Goal: Task Accomplishment & Management: Manage account settings

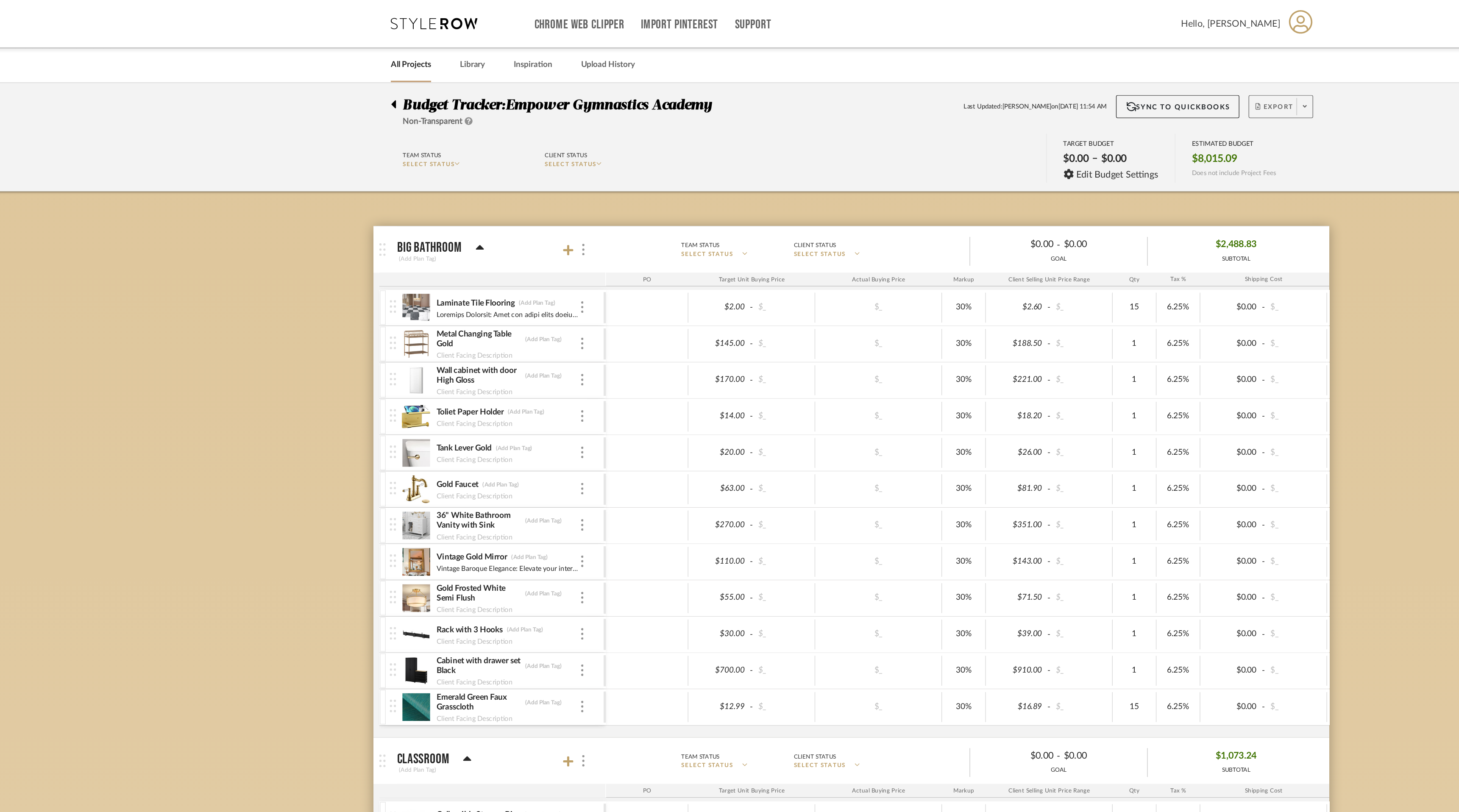
click at [1061, 77] on icon at bounding box center [1062, 78] width 3 height 5
click at [1058, 104] on span "Export PDF" at bounding box center [1060, 102] width 64 height 7
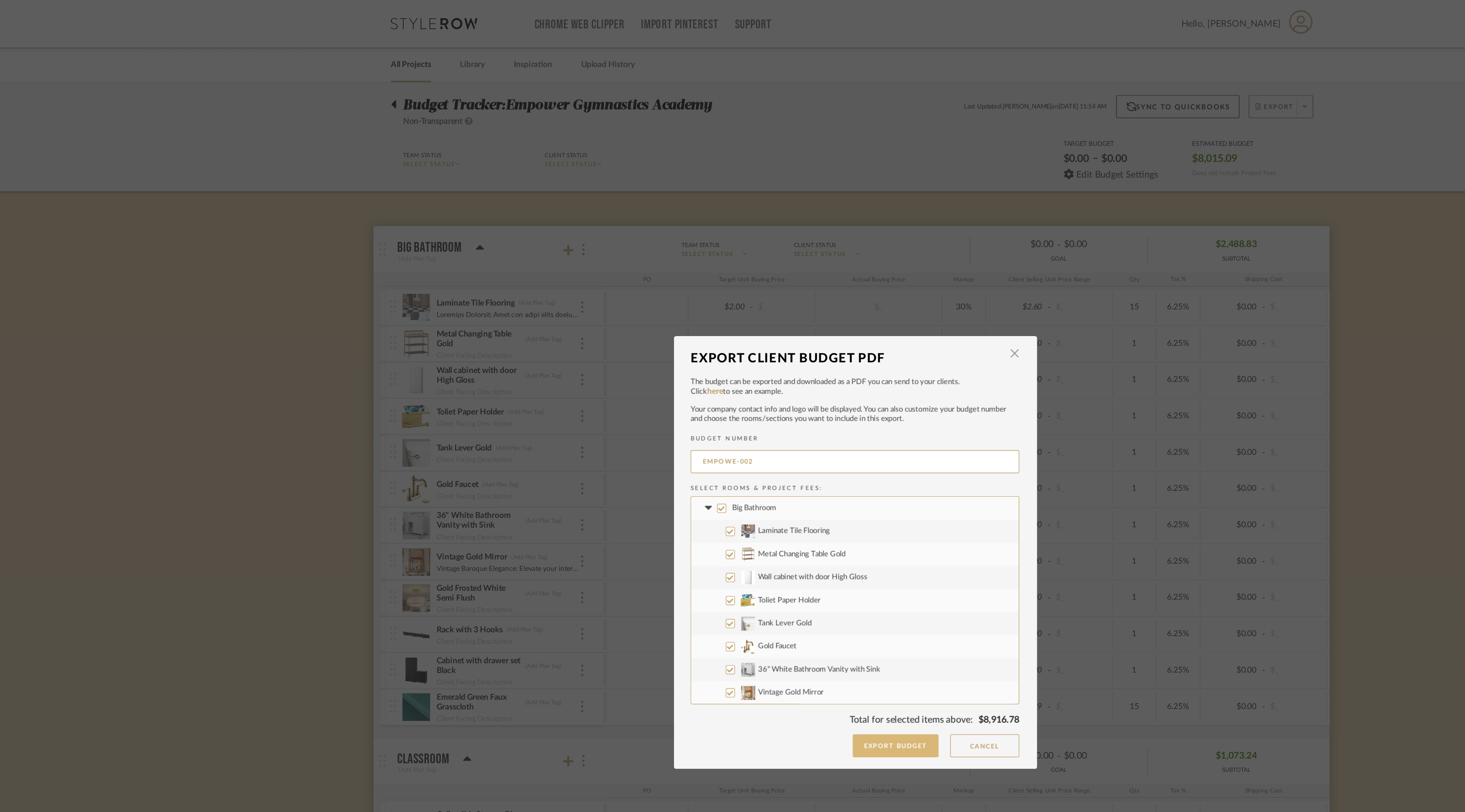
click at [769, 550] on button "Export Budget" at bounding box center [762, 549] width 64 height 17
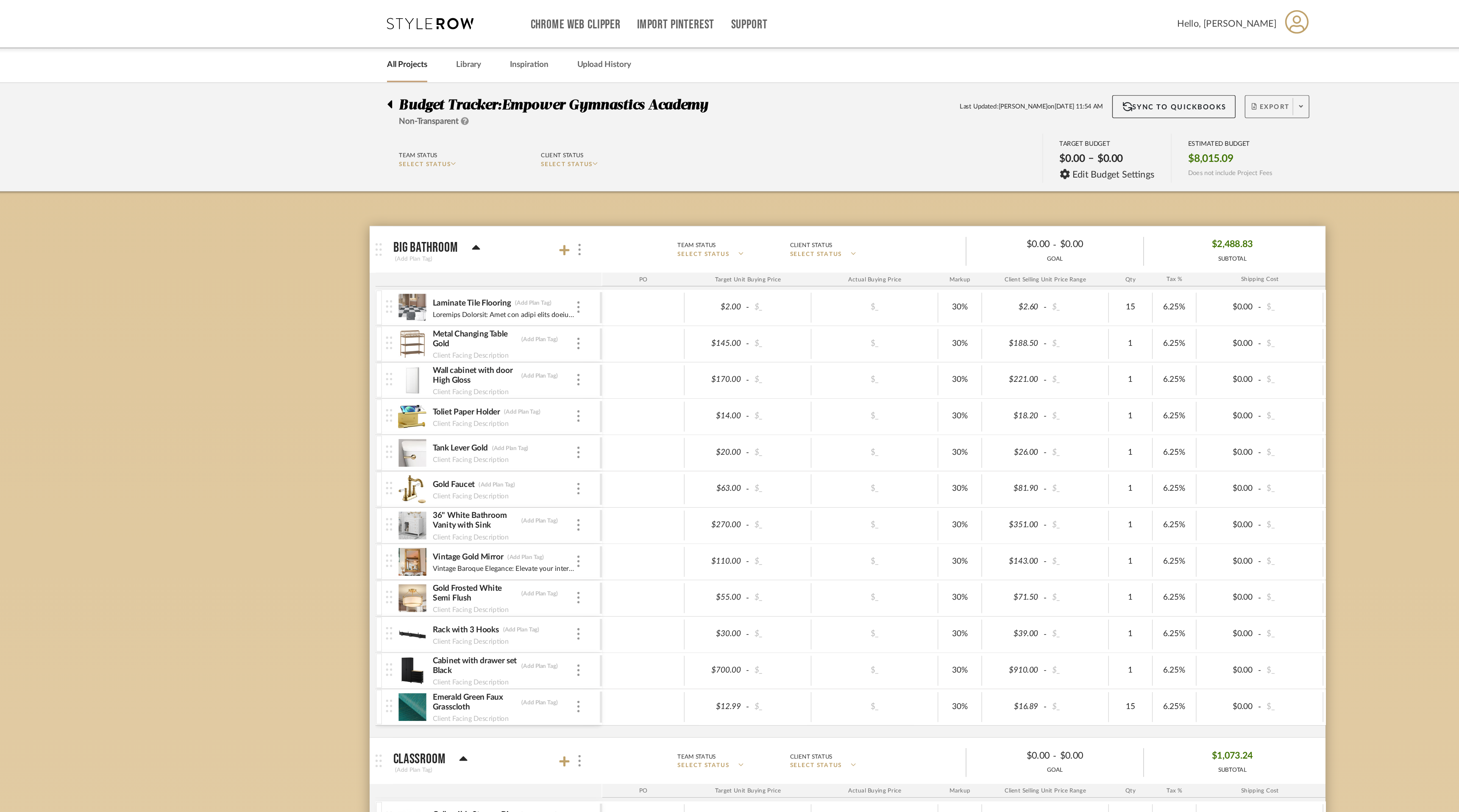
click at [409, 47] on link "All Projects" at bounding box center [405, 48] width 30 height 11
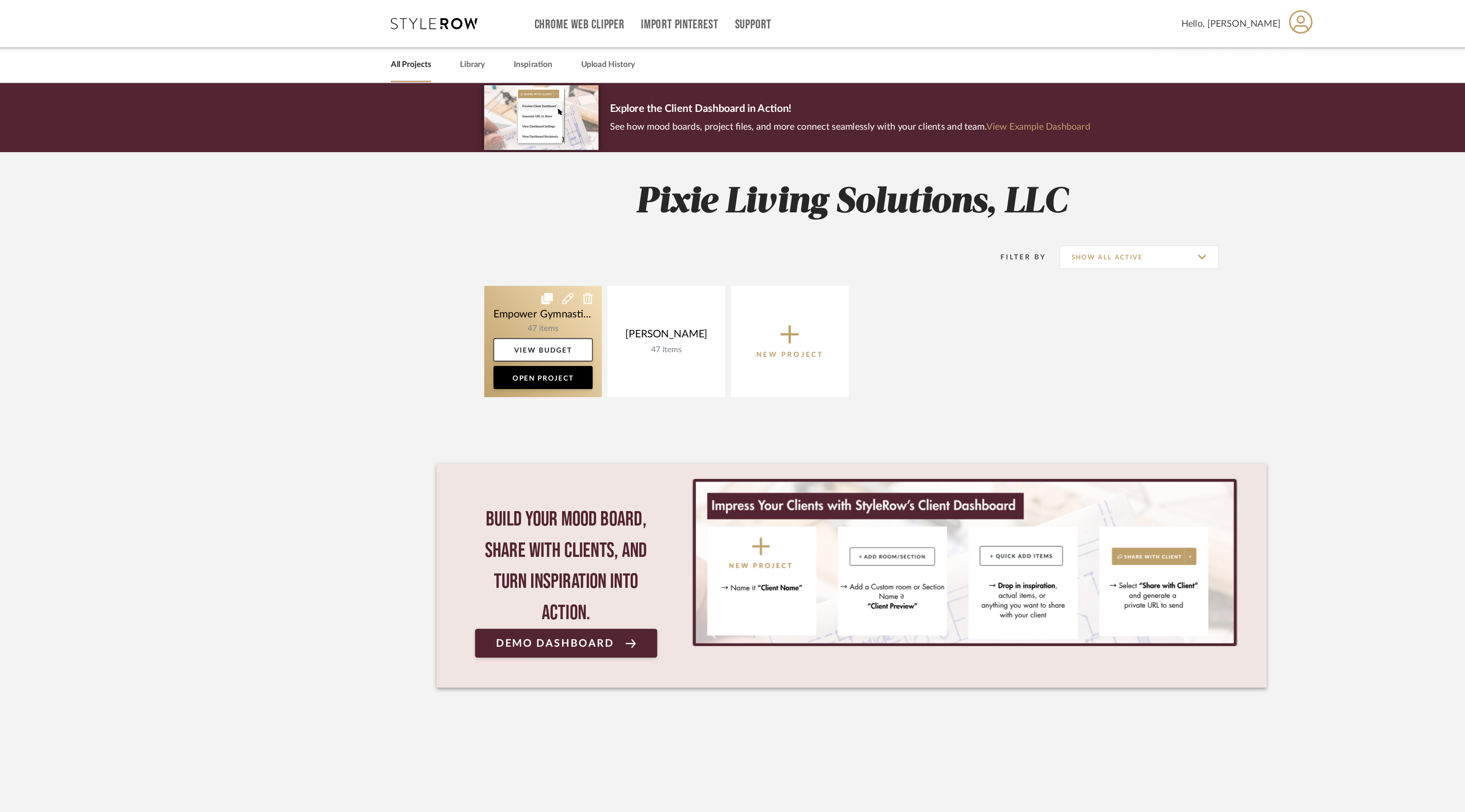
click at [494, 239] on link at bounding box center [506, 251] width 86 height 82
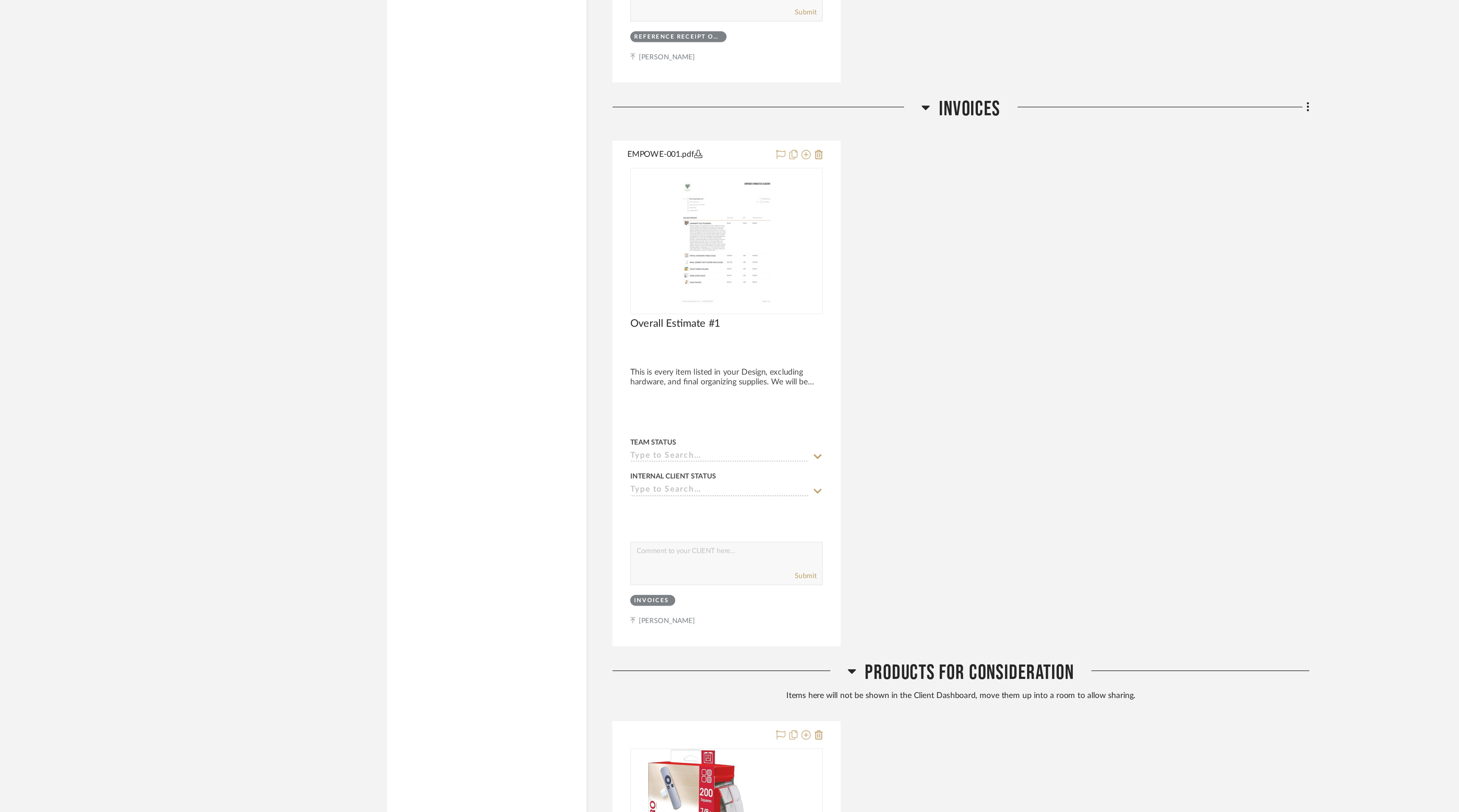
scroll to position [7282, 0]
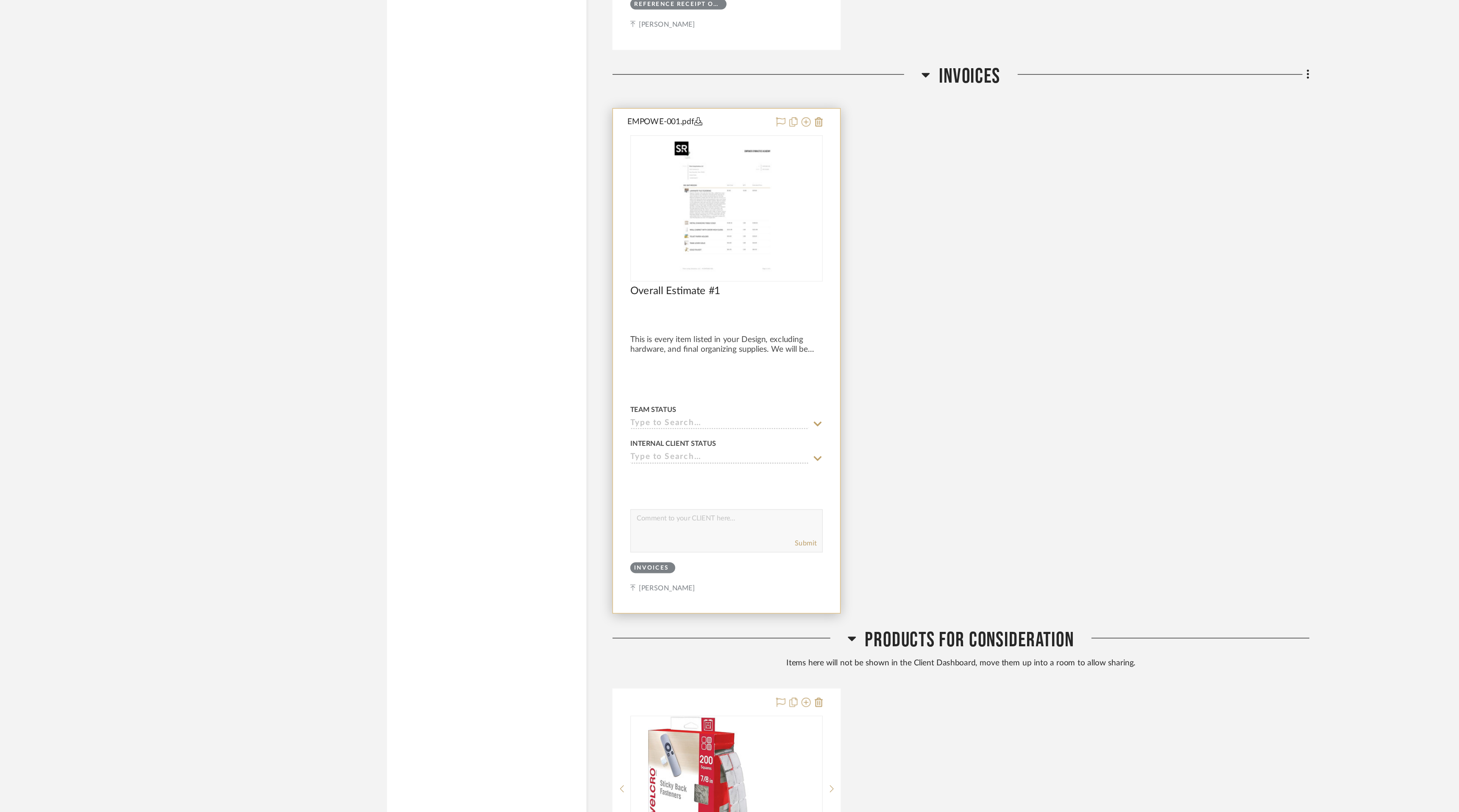
click at [646, 389] on img "0" at bounding box center [640, 368] width 83 height 106
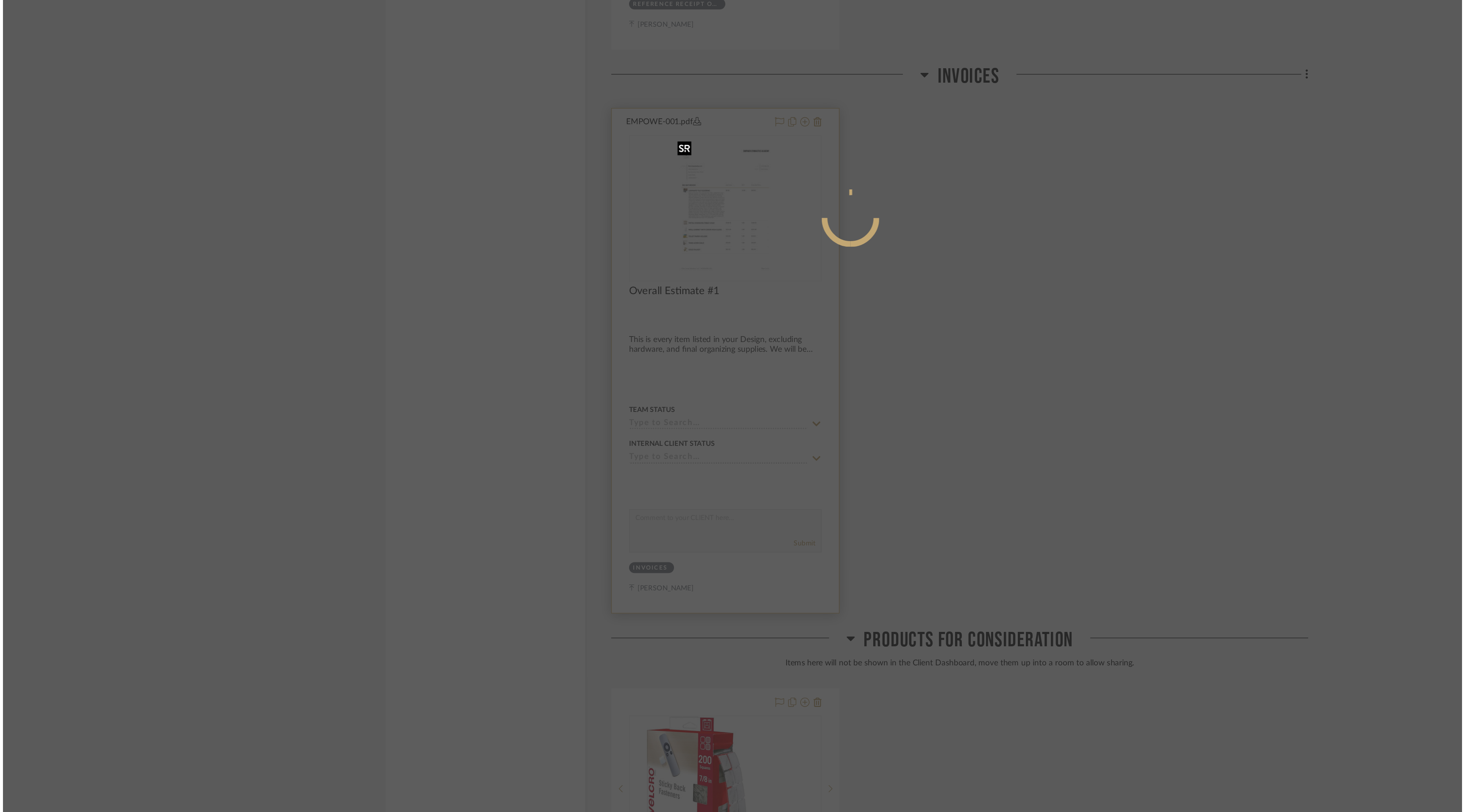
scroll to position [0, 0]
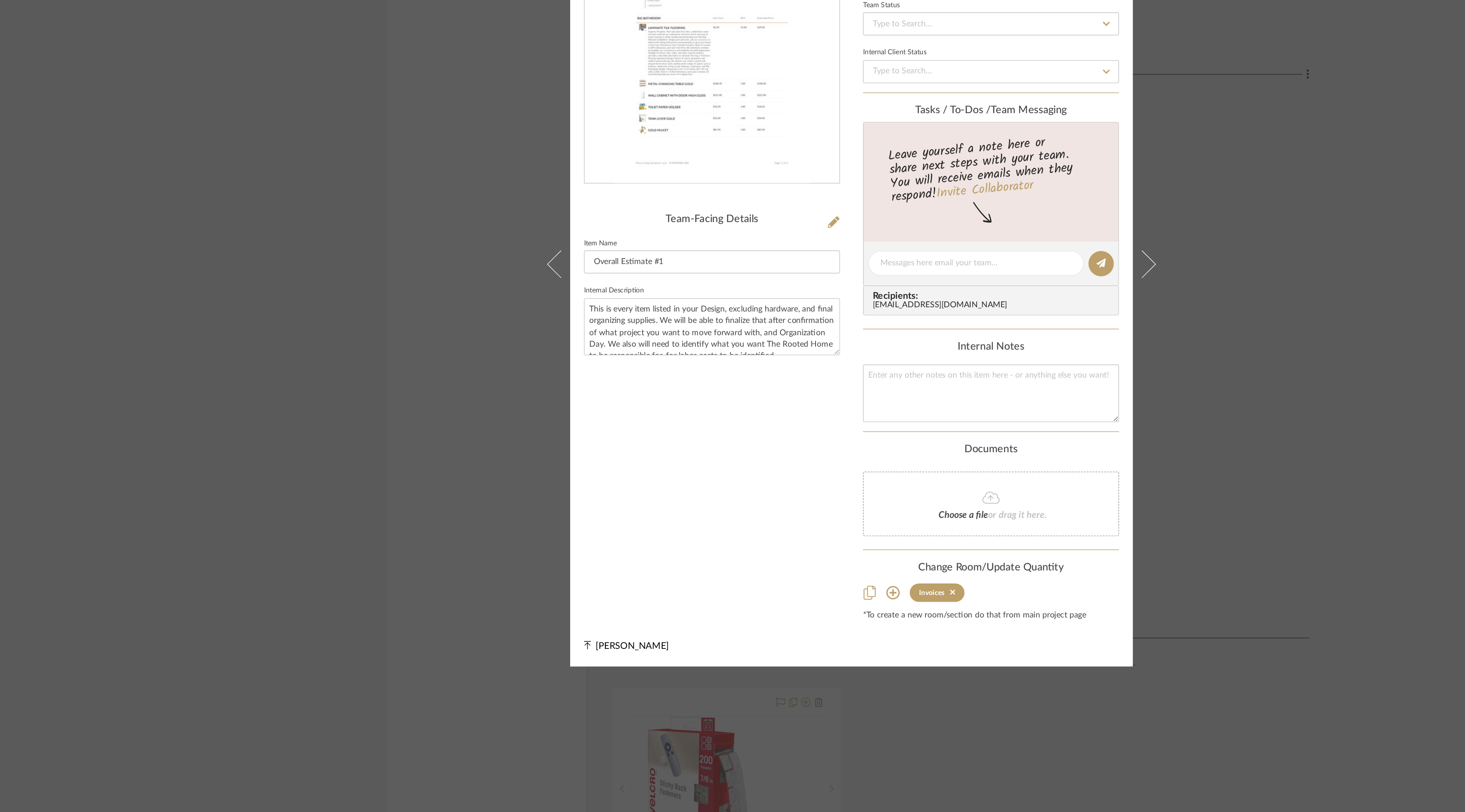
click at [619, 267] on img "0" at bounding box center [630, 257] width 144 height 184
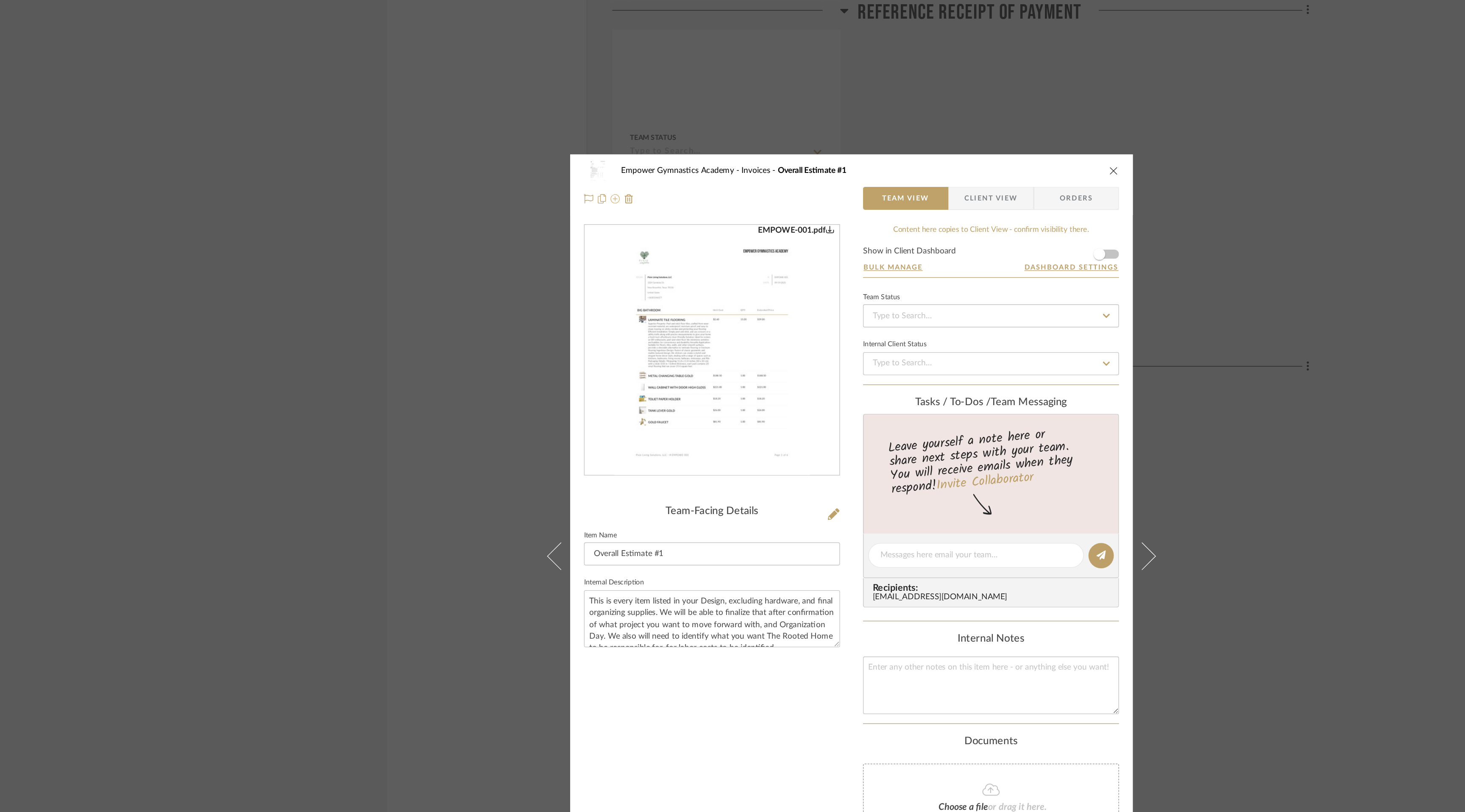
click at [555, 147] on icon at bounding box center [558, 146] width 7 height 7
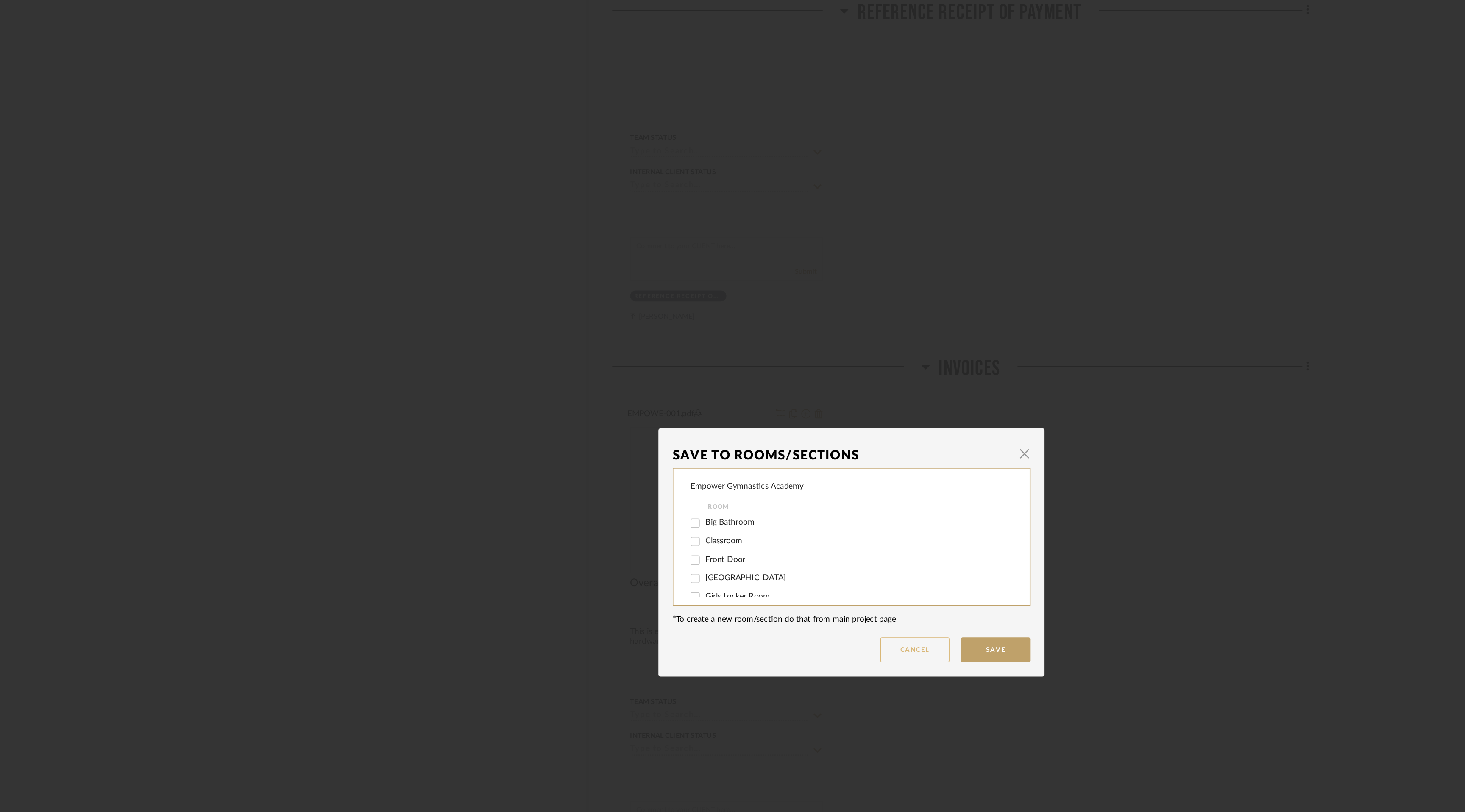
click at [776, 478] on button "Cancel" at bounding box center [779, 478] width 51 height 18
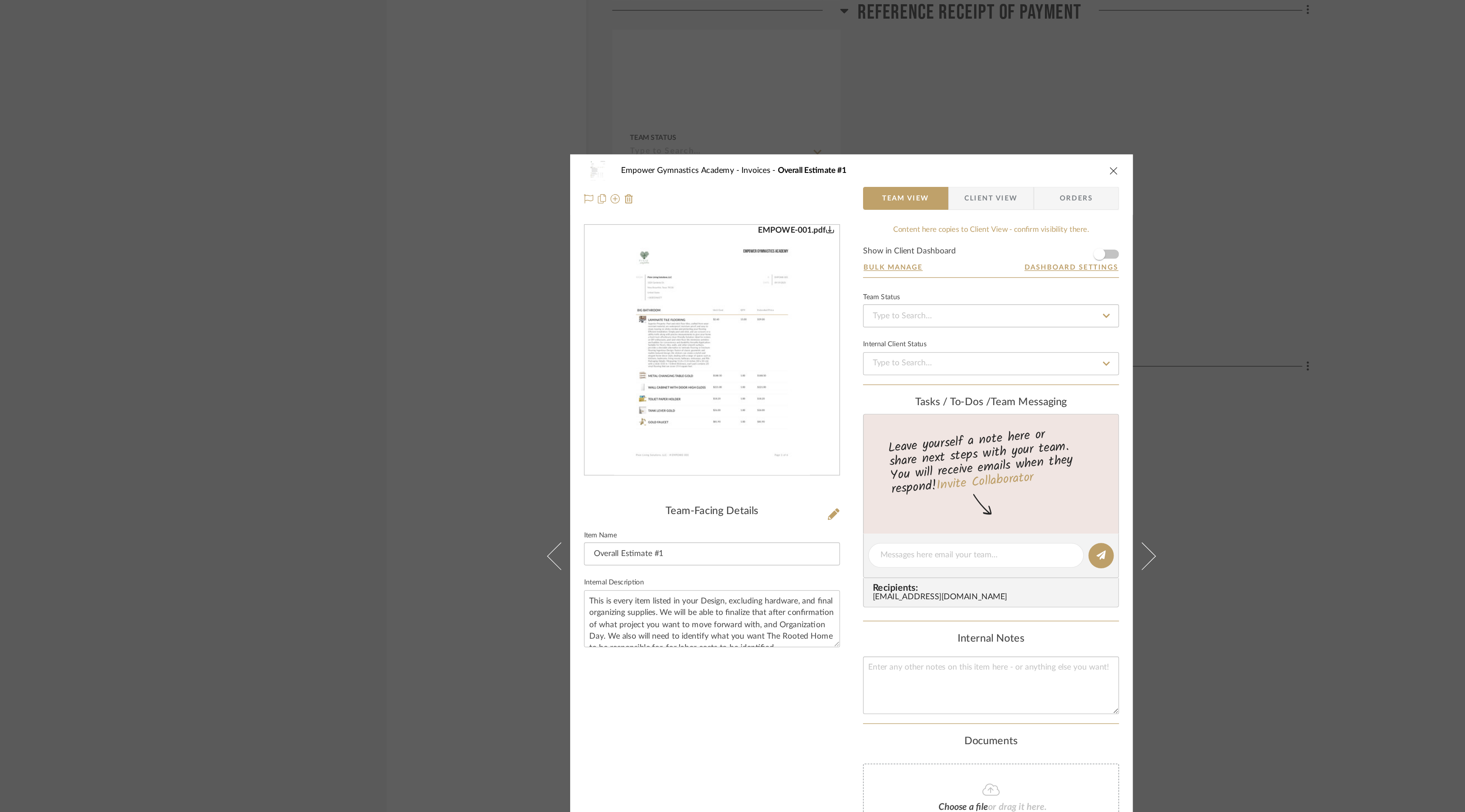
click at [636, 197] on img "0" at bounding box center [630, 257] width 144 height 184
click at [565, 146] on img at bounding box center [569, 146] width 7 height 7
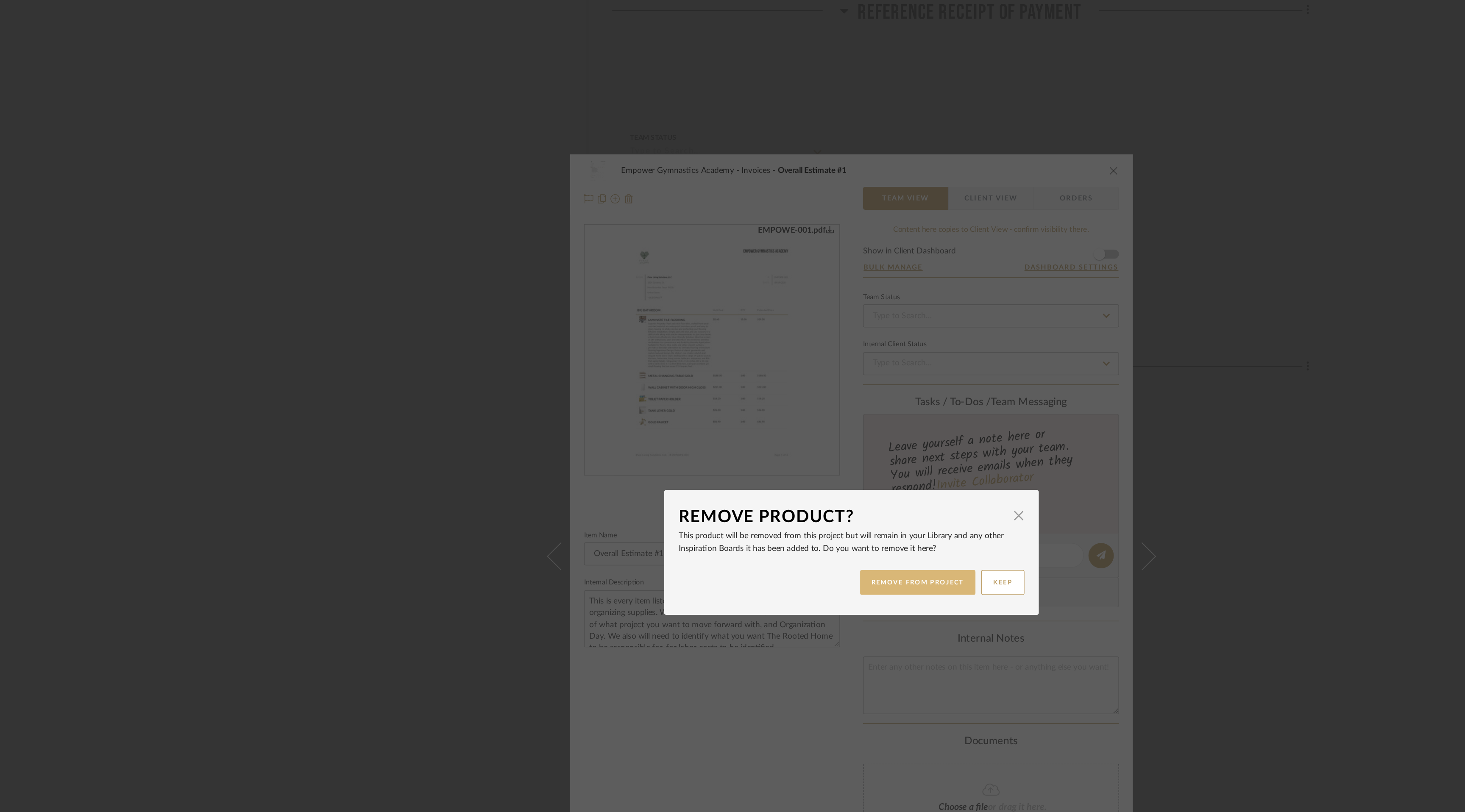
click at [782, 427] on button "REMOVE FROM PROJECT" at bounding box center [781, 428] width 85 height 18
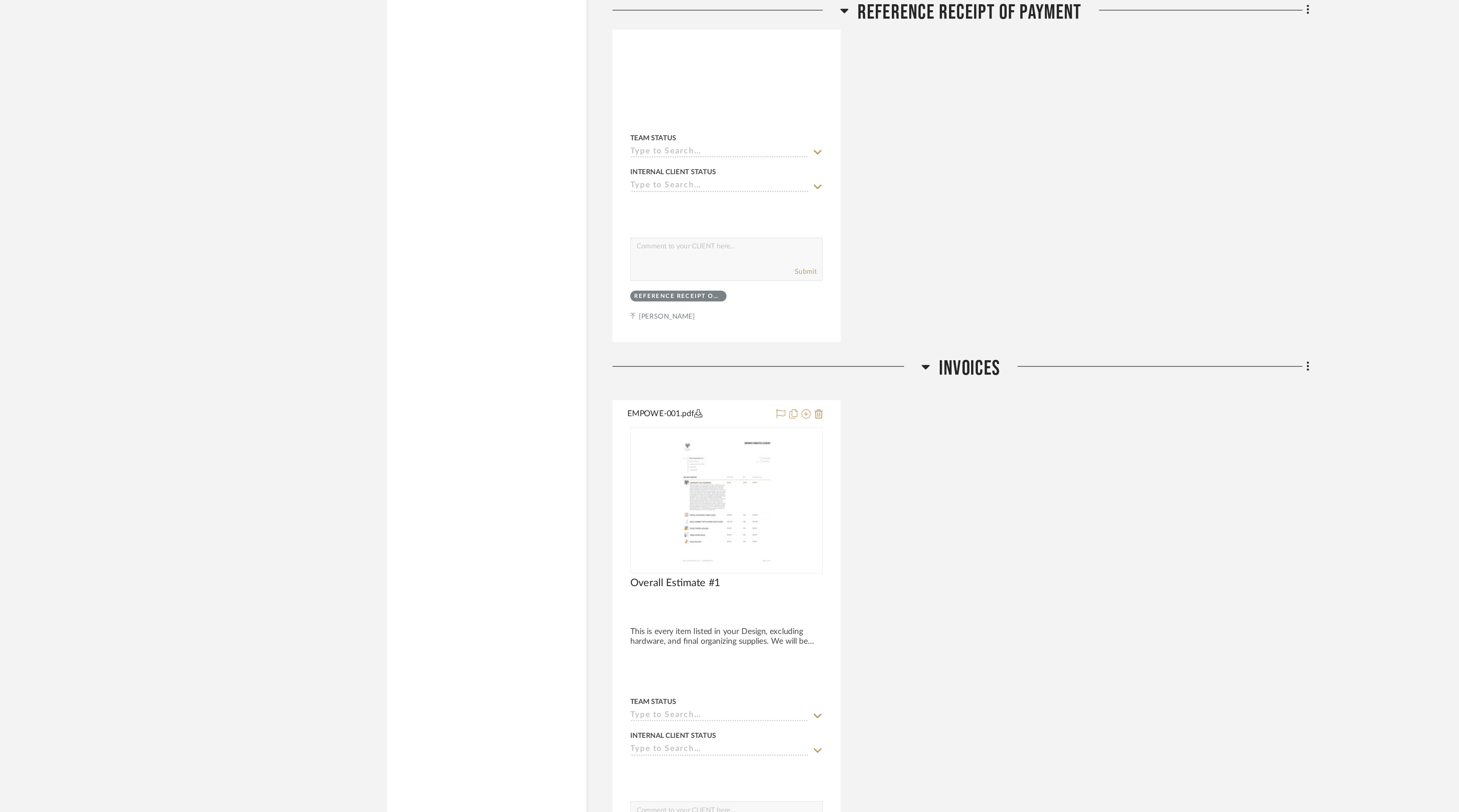
scroll to position [7229, 0]
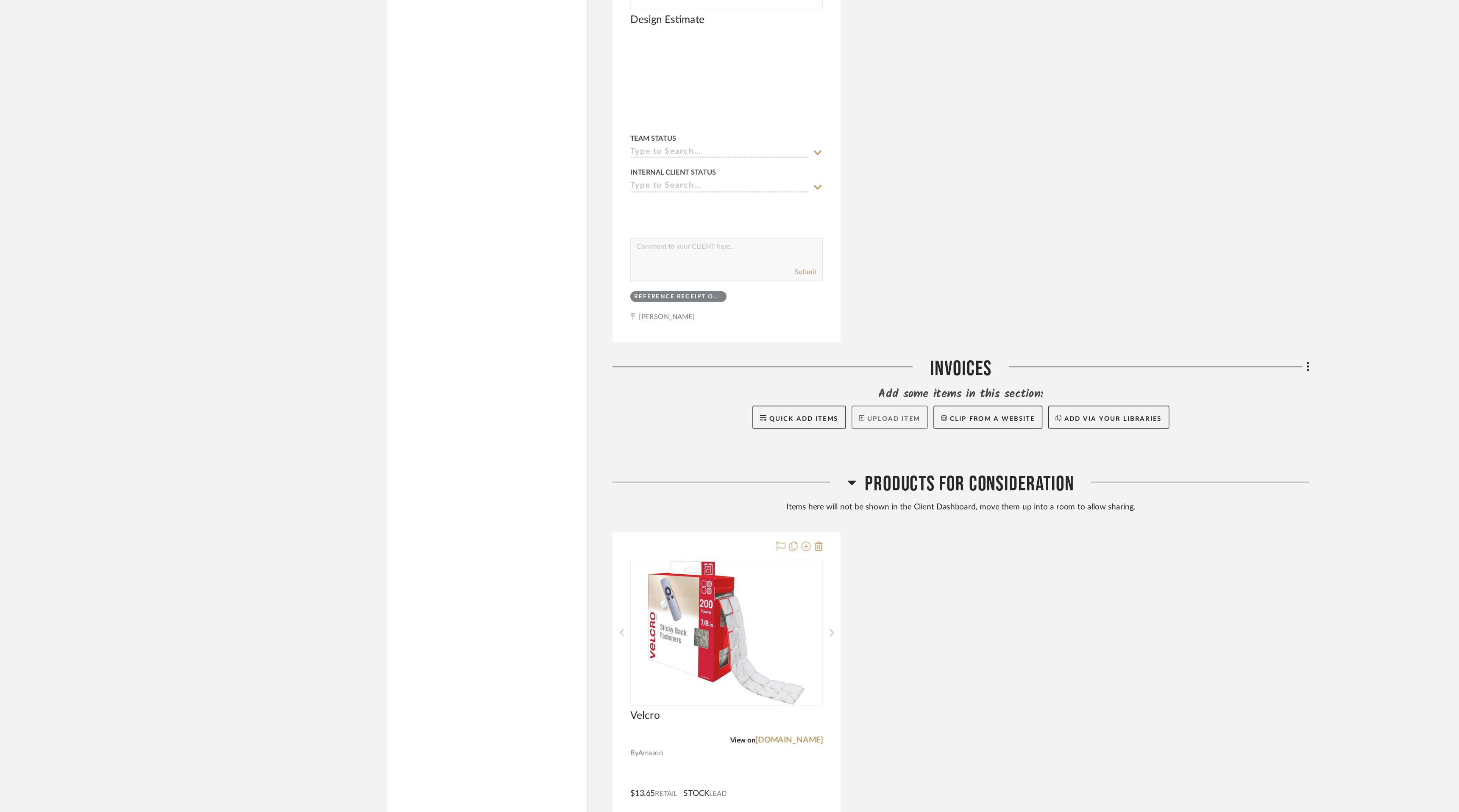
click at [750, 361] on button "Upload Item" at bounding box center [760, 360] width 56 height 17
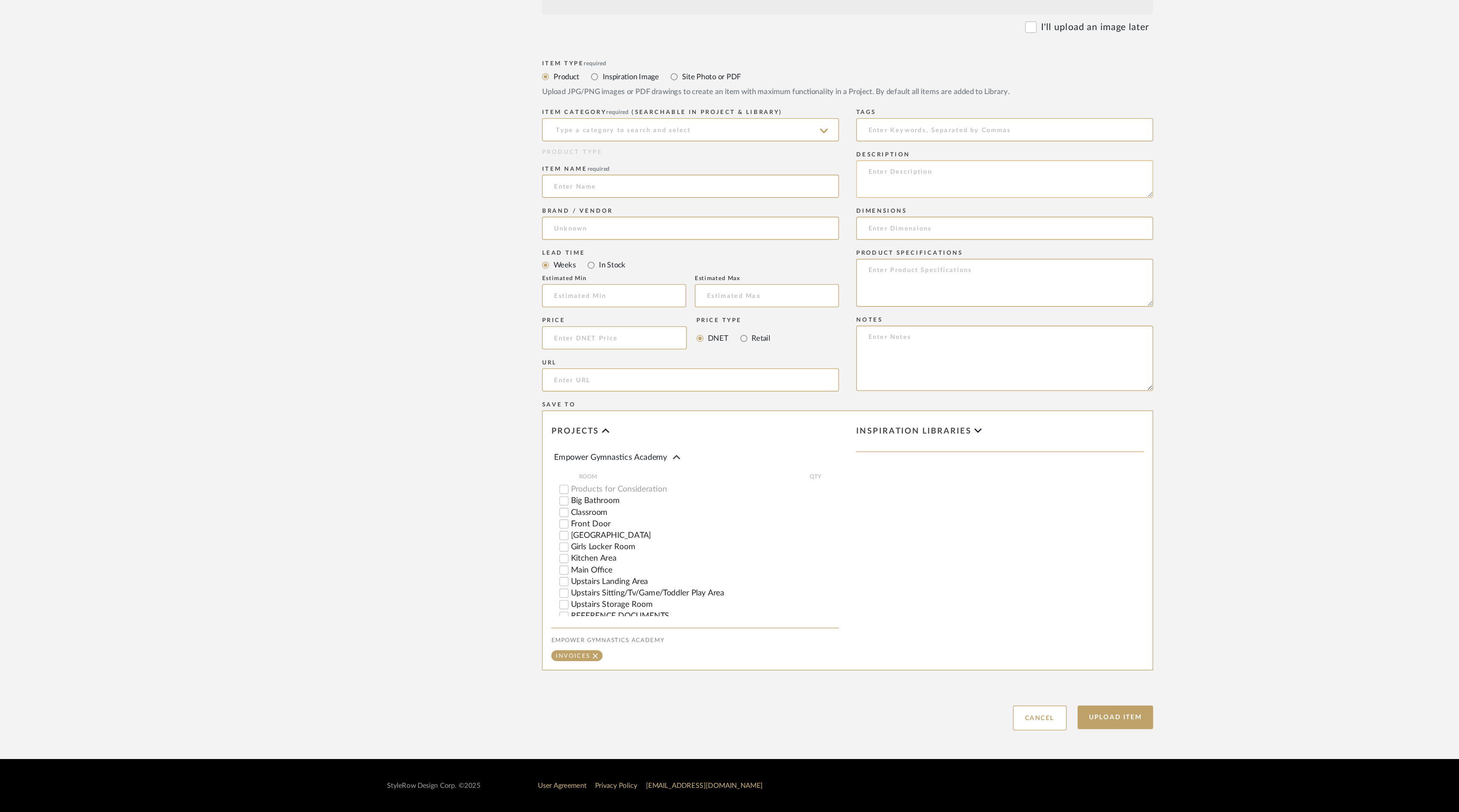
scroll to position [69, 0]
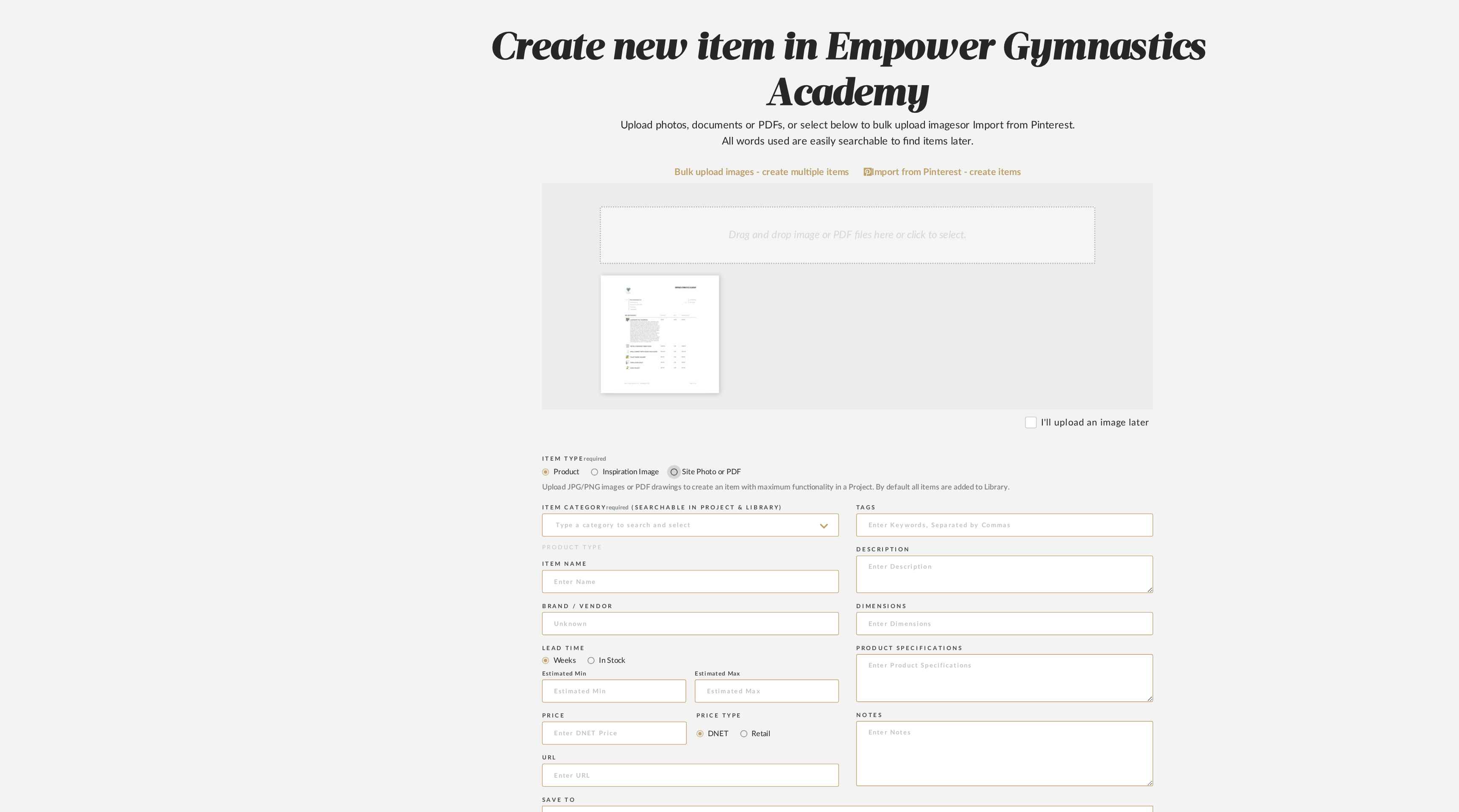
click at [603, 361] on input "Site Photo or PDF" at bounding box center [602, 362] width 10 height 10
radio input "true"
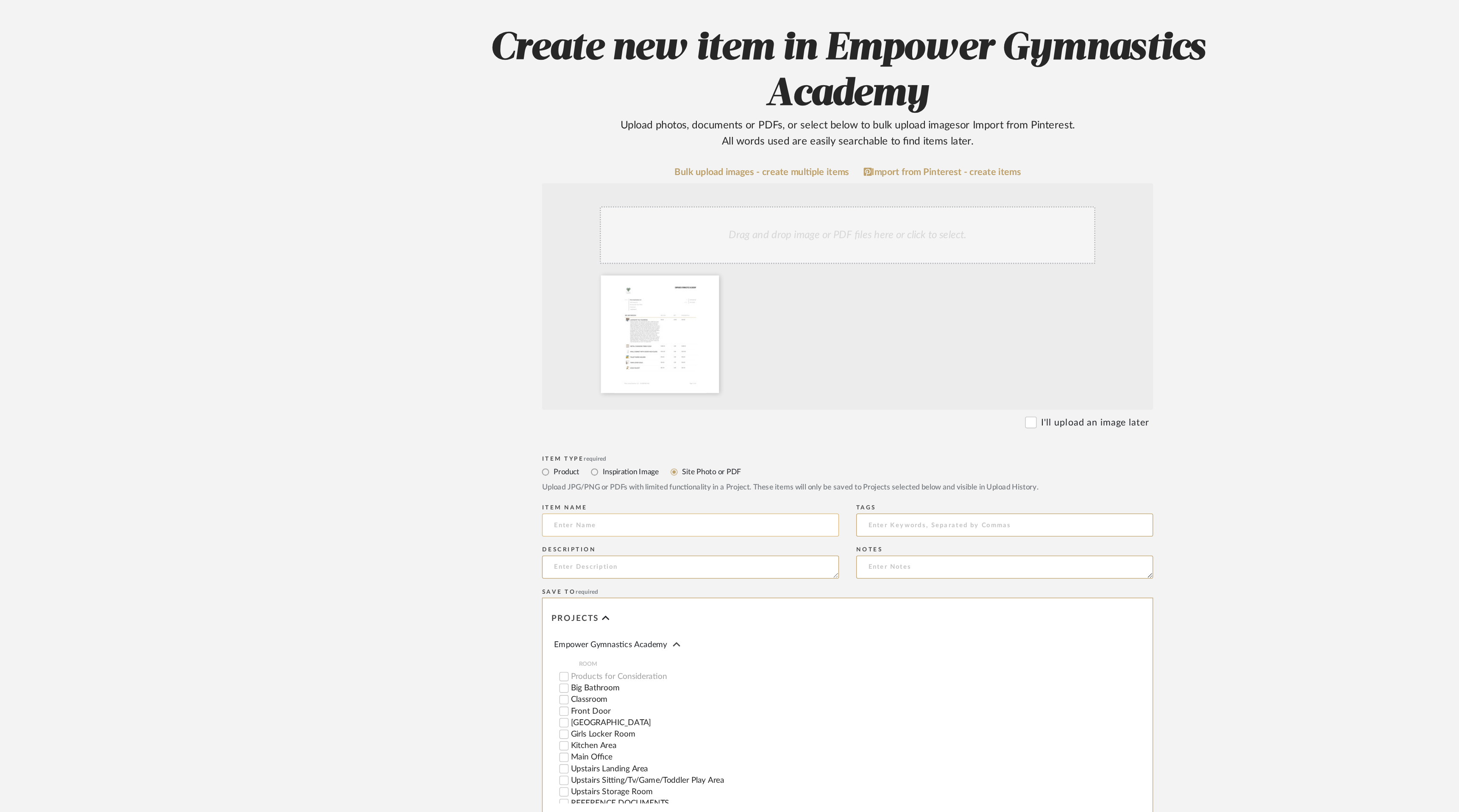
click at [573, 466] on input at bounding box center [614, 463] width 218 height 17
type input "O"
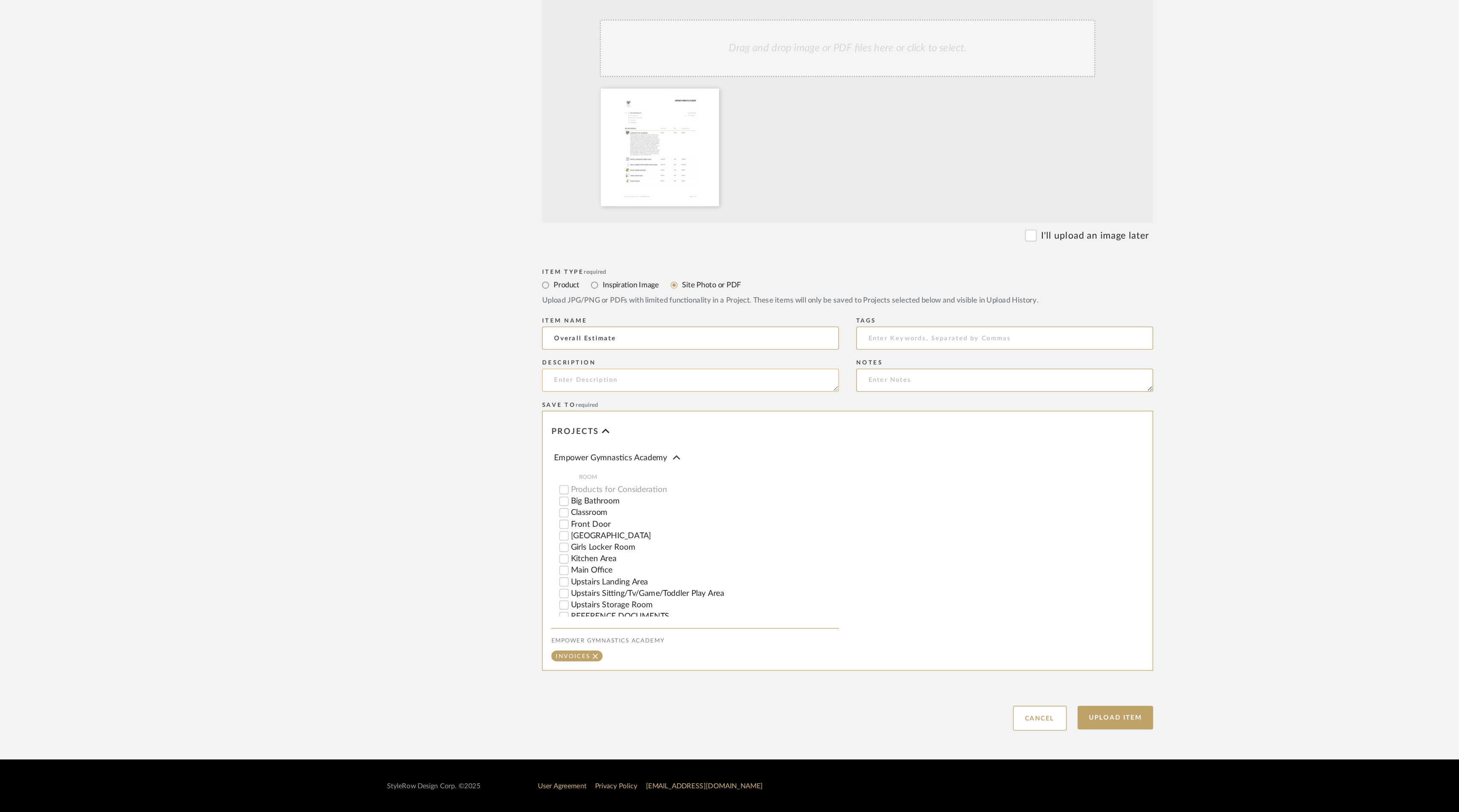
type input "Overall Estimate"
click at [542, 496] on textarea at bounding box center [614, 494] width 218 height 17
type textarea "This is materials only, and will have to be finalized upon approval of big piec…"
click at [938, 741] on button "Upload Item" at bounding box center [926, 742] width 56 height 18
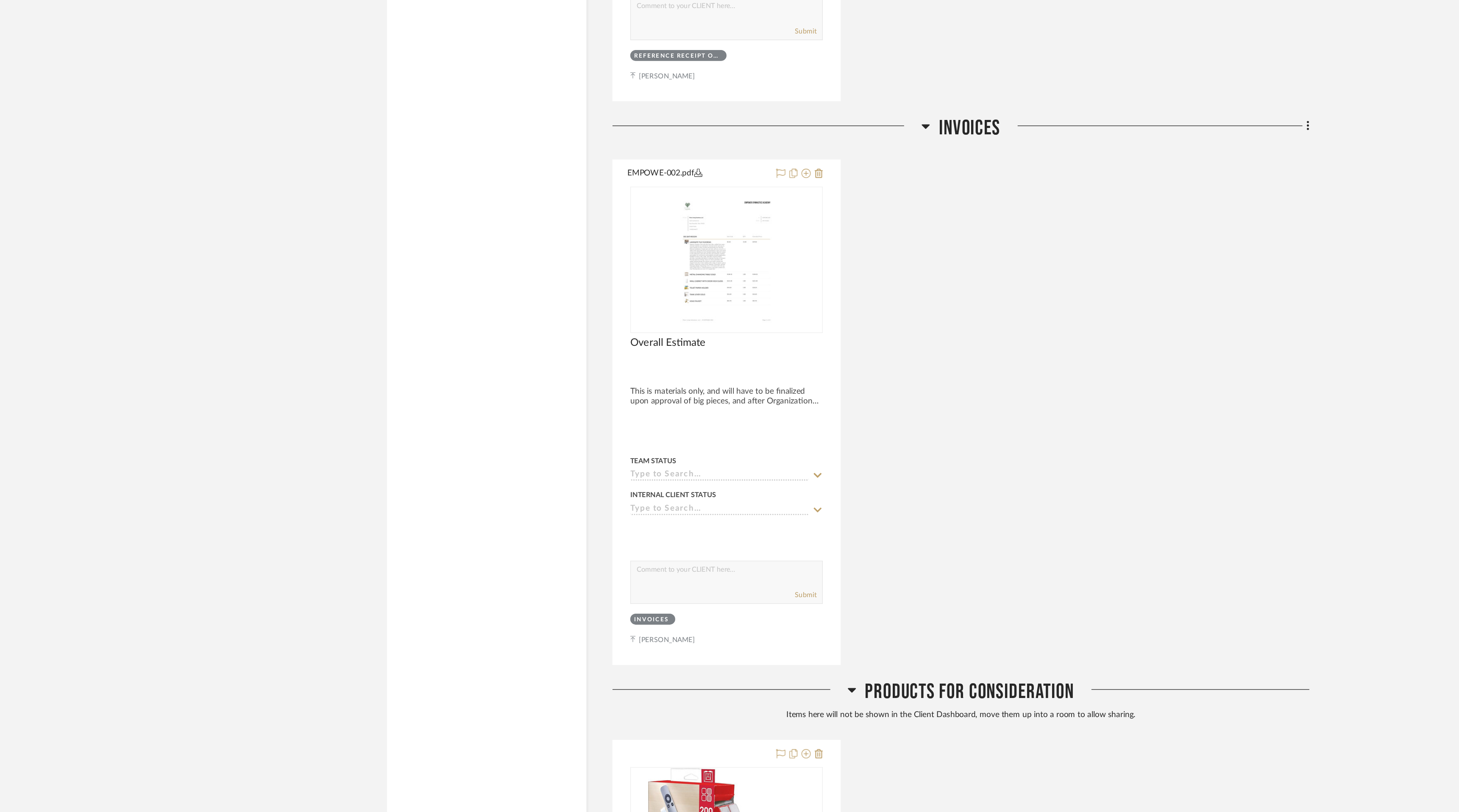
scroll to position [7317, 0]
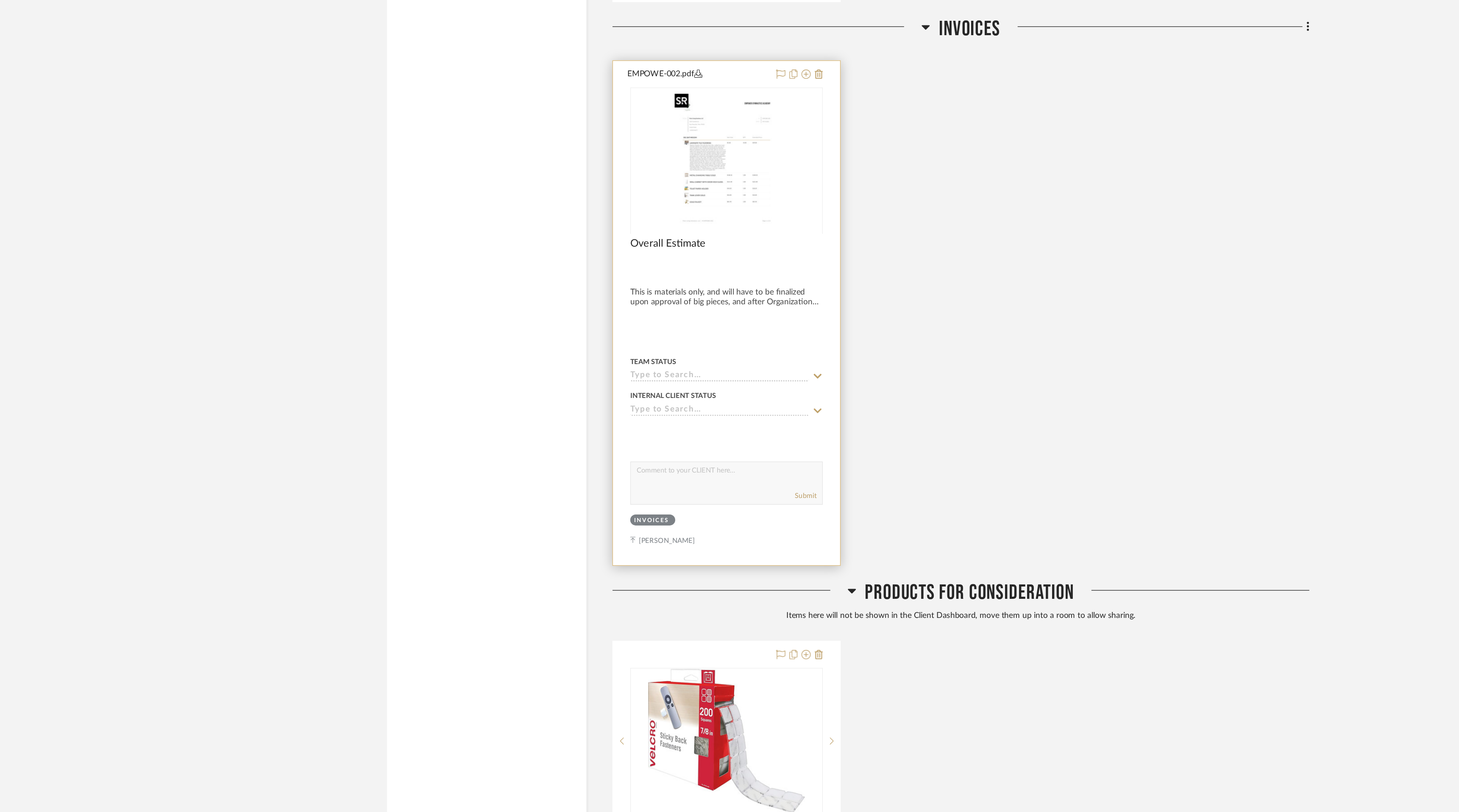
click at [643, 340] on img "0" at bounding box center [640, 333] width 83 height 106
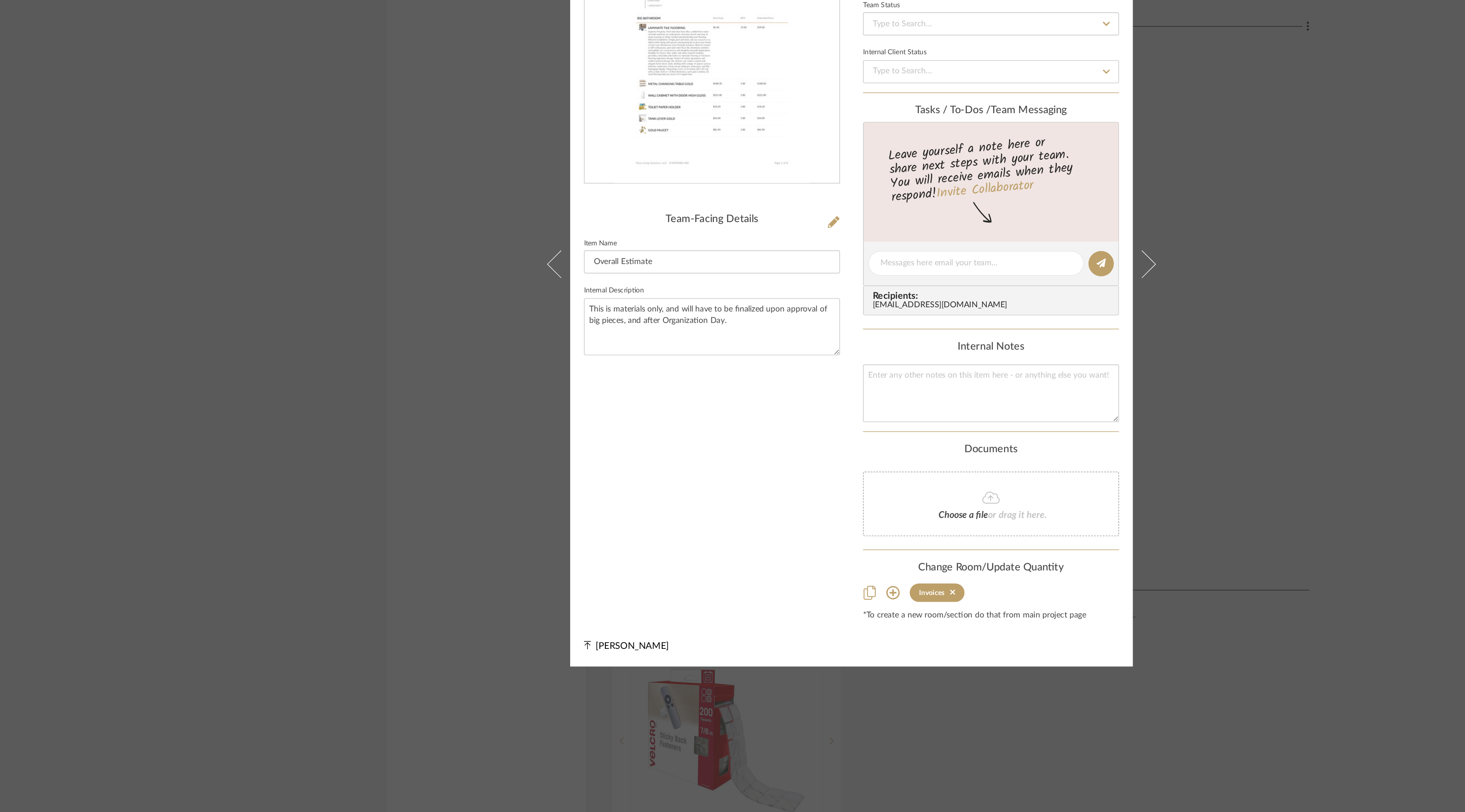
scroll to position [0, 0]
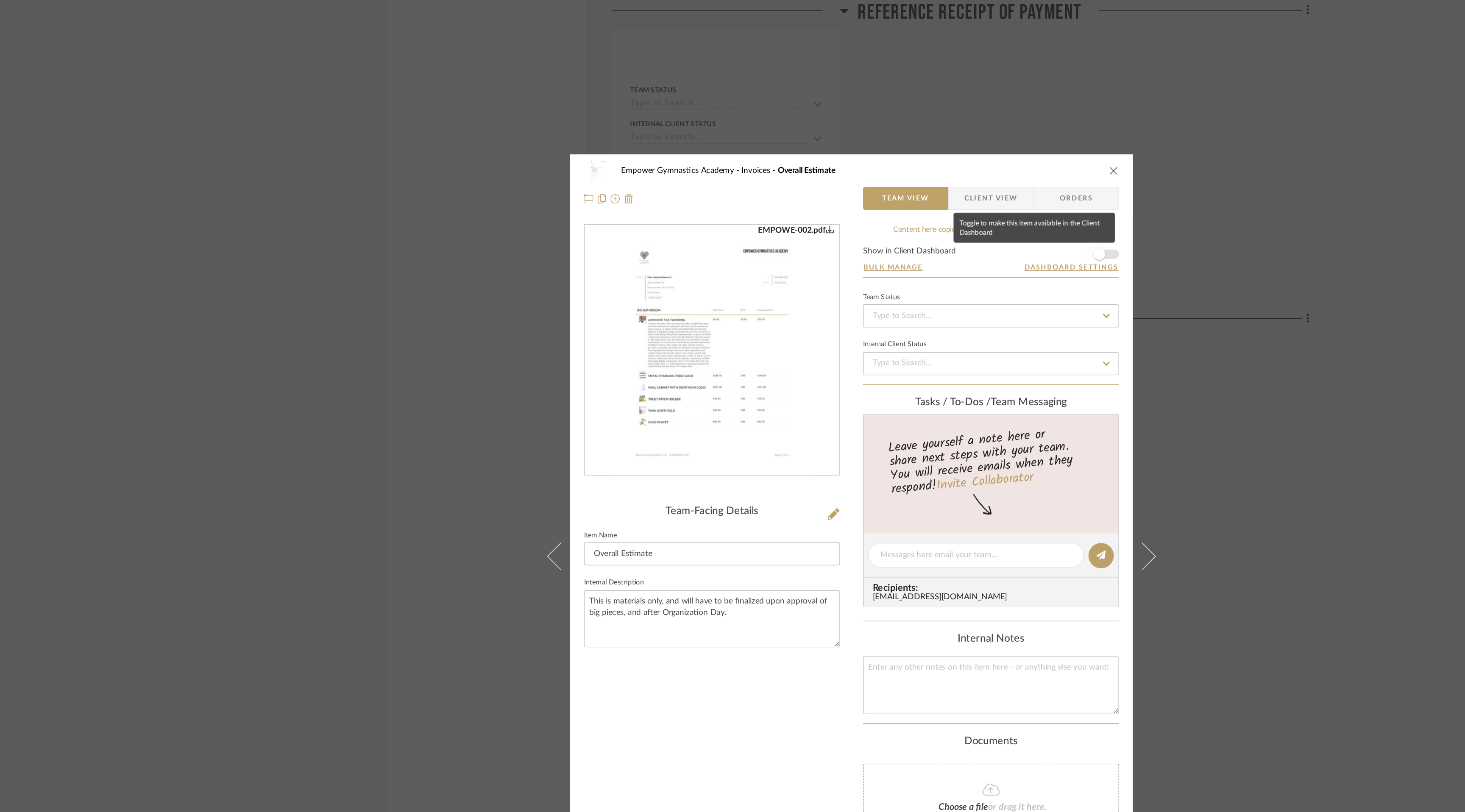
click at [919, 188] on span "button" at bounding box center [914, 187] width 19 height 19
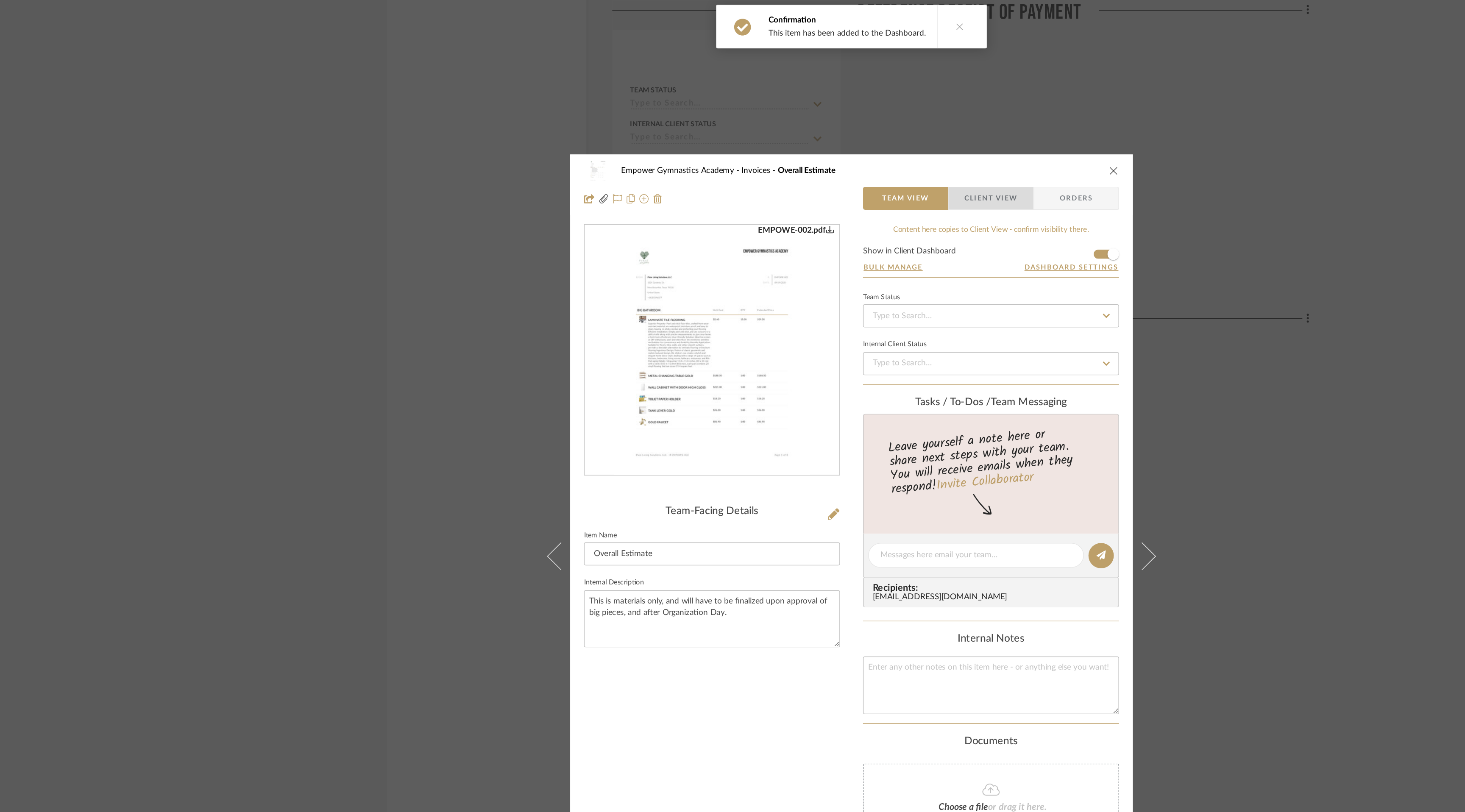
click at [837, 144] on span "Client View" at bounding box center [835, 146] width 39 height 17
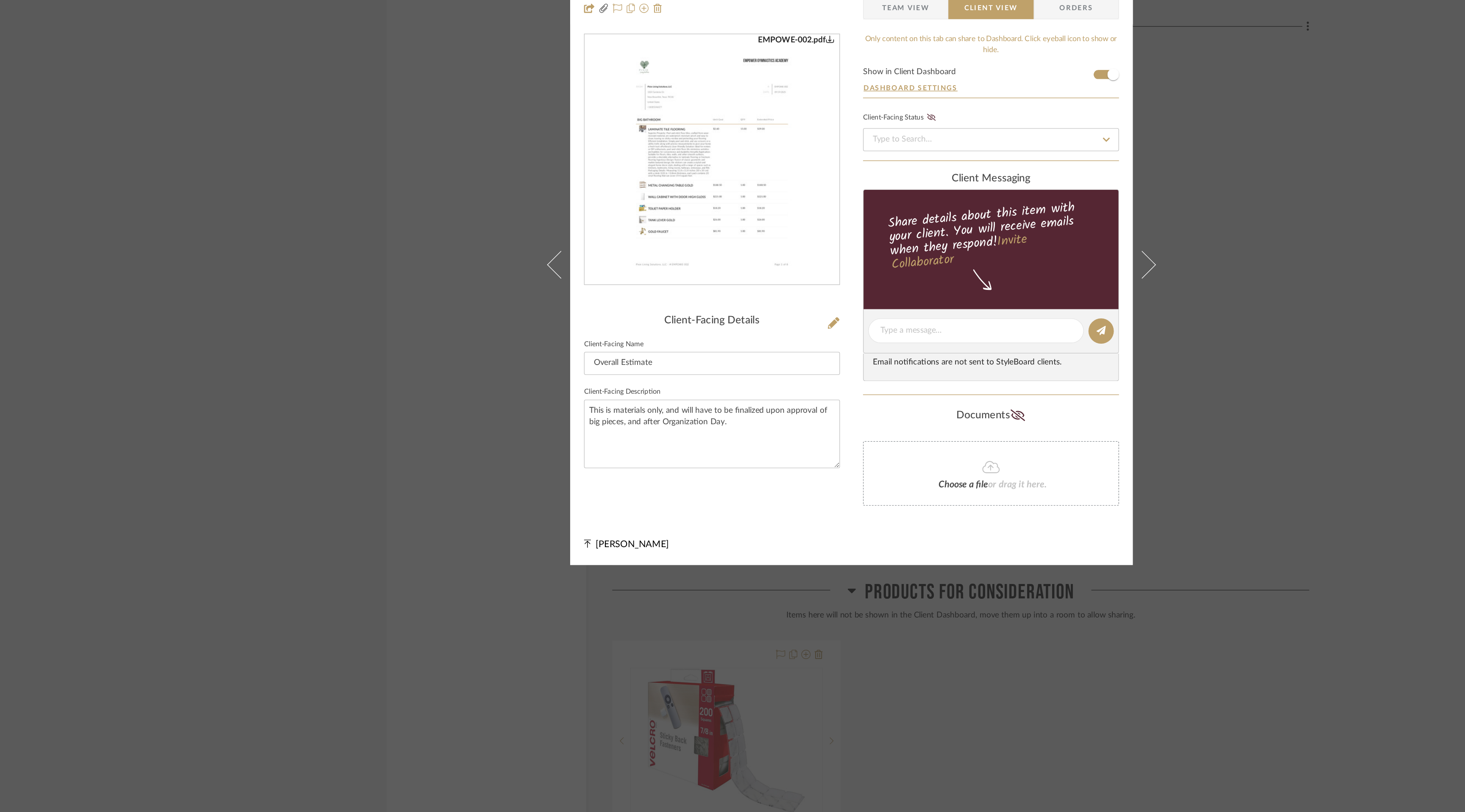
click at [612, 316] on img "0" at bounding box center [630, 332] width 144 height 184
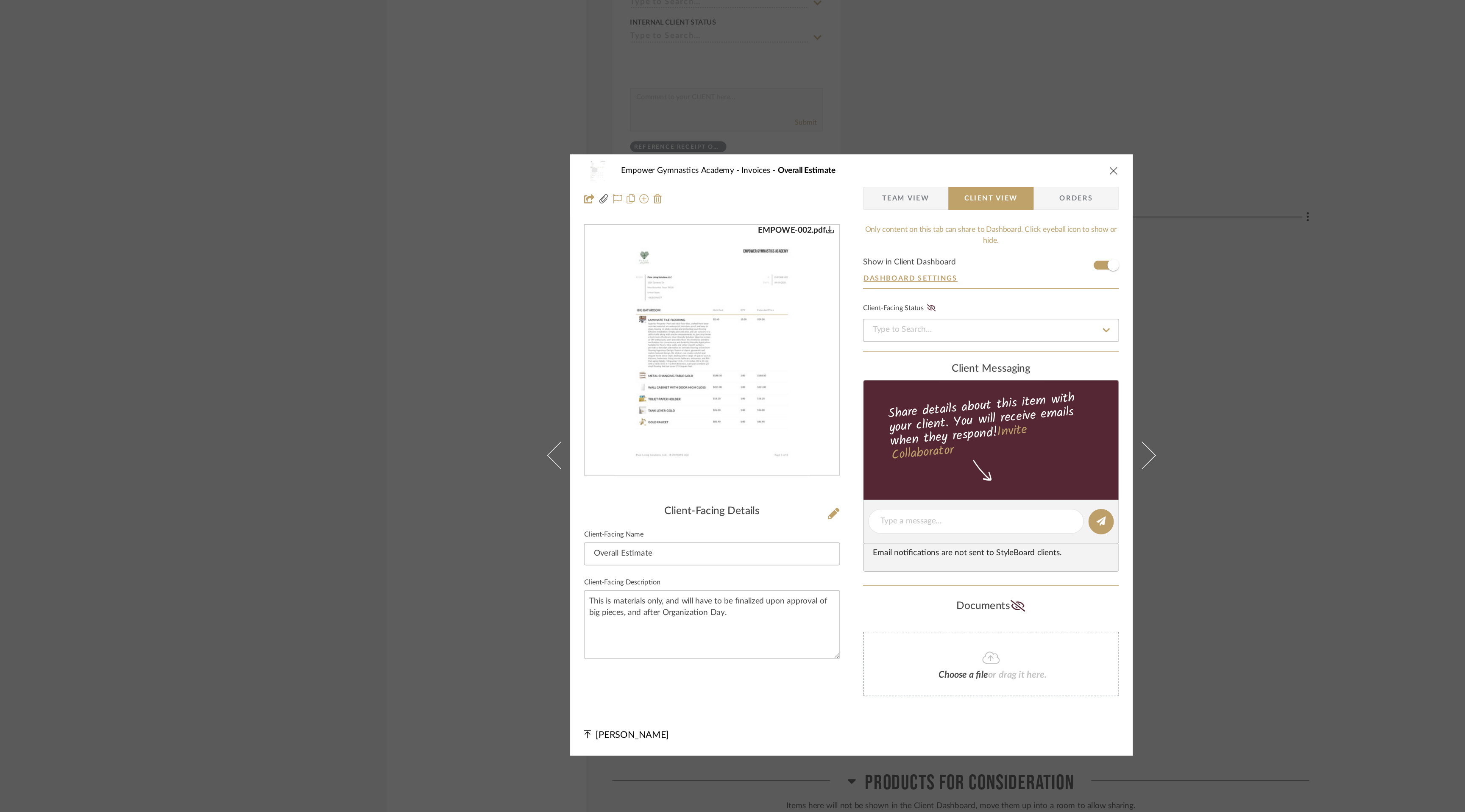
click at [910, 270] on form "Show in Client Dashboard Dashboard Settings" at bounding box center [835, 275] width 188 height 22
click at [916, 271] on span "button" at bounding box center [925, 270] width 19 height 19
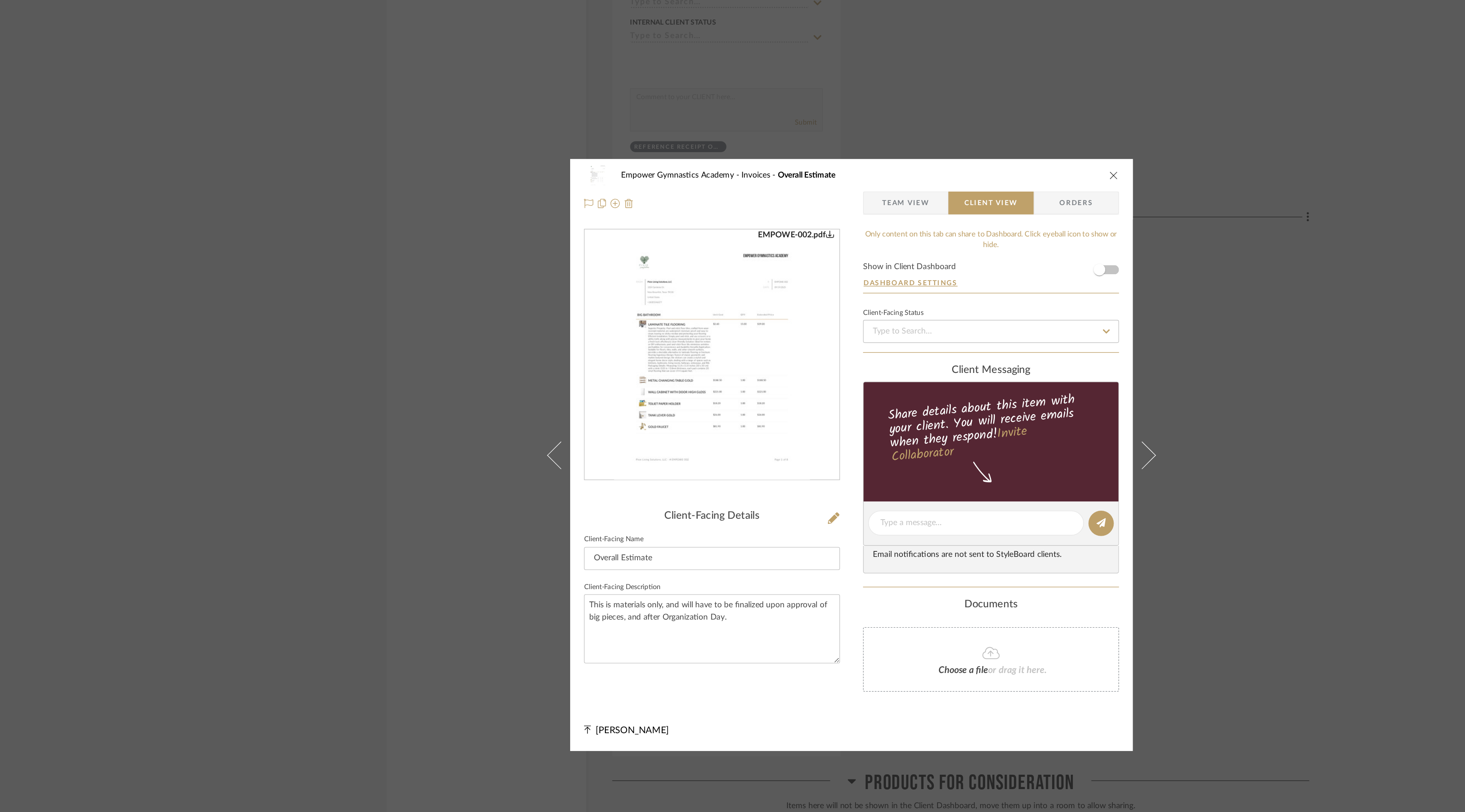
click at [565, 227] on img at bounding box center [569, 224] width 7 height 7
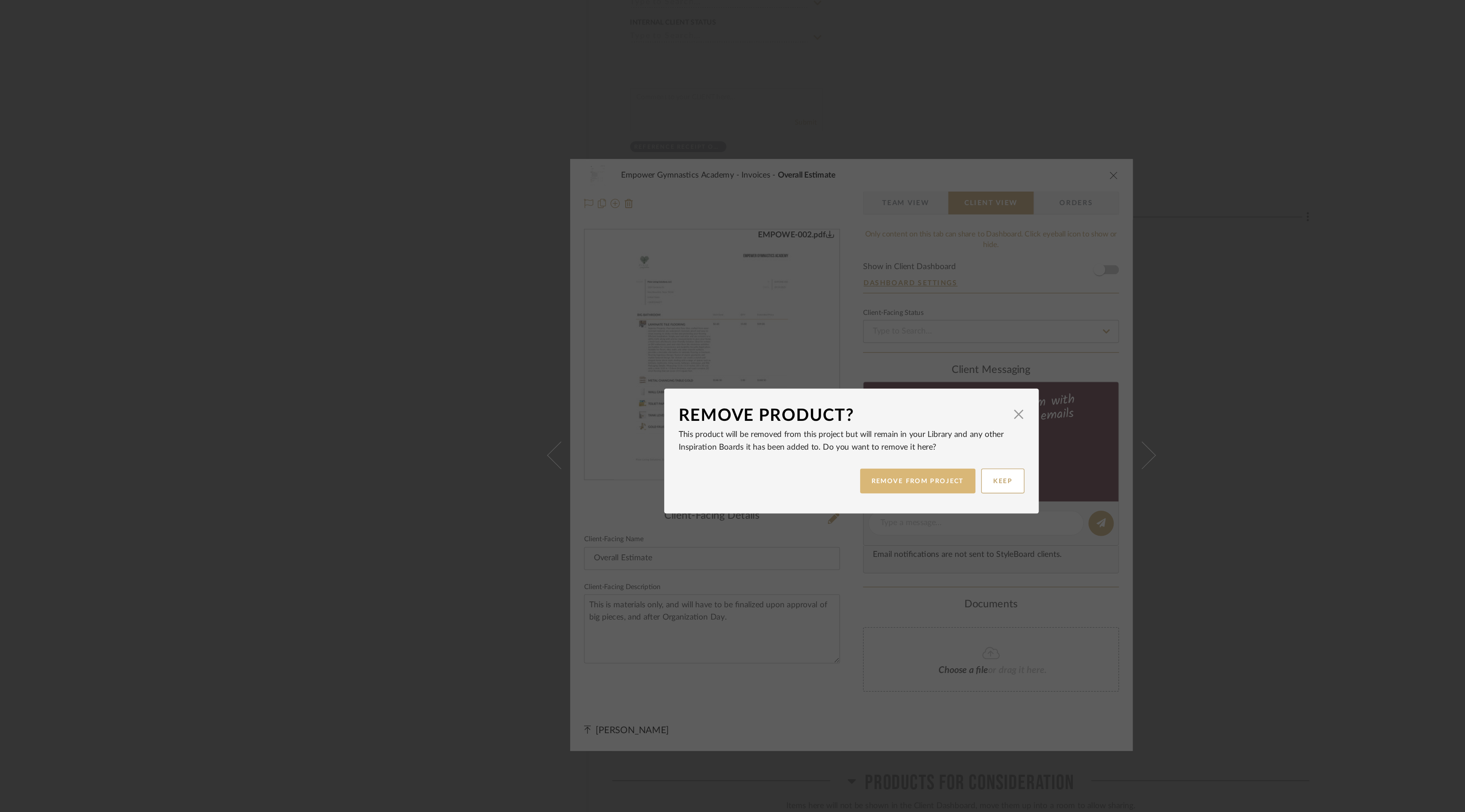
click at [780, 427] on button "REMOVE FROM PROJECT" at bounding box center [781, 428] width 85 height 18
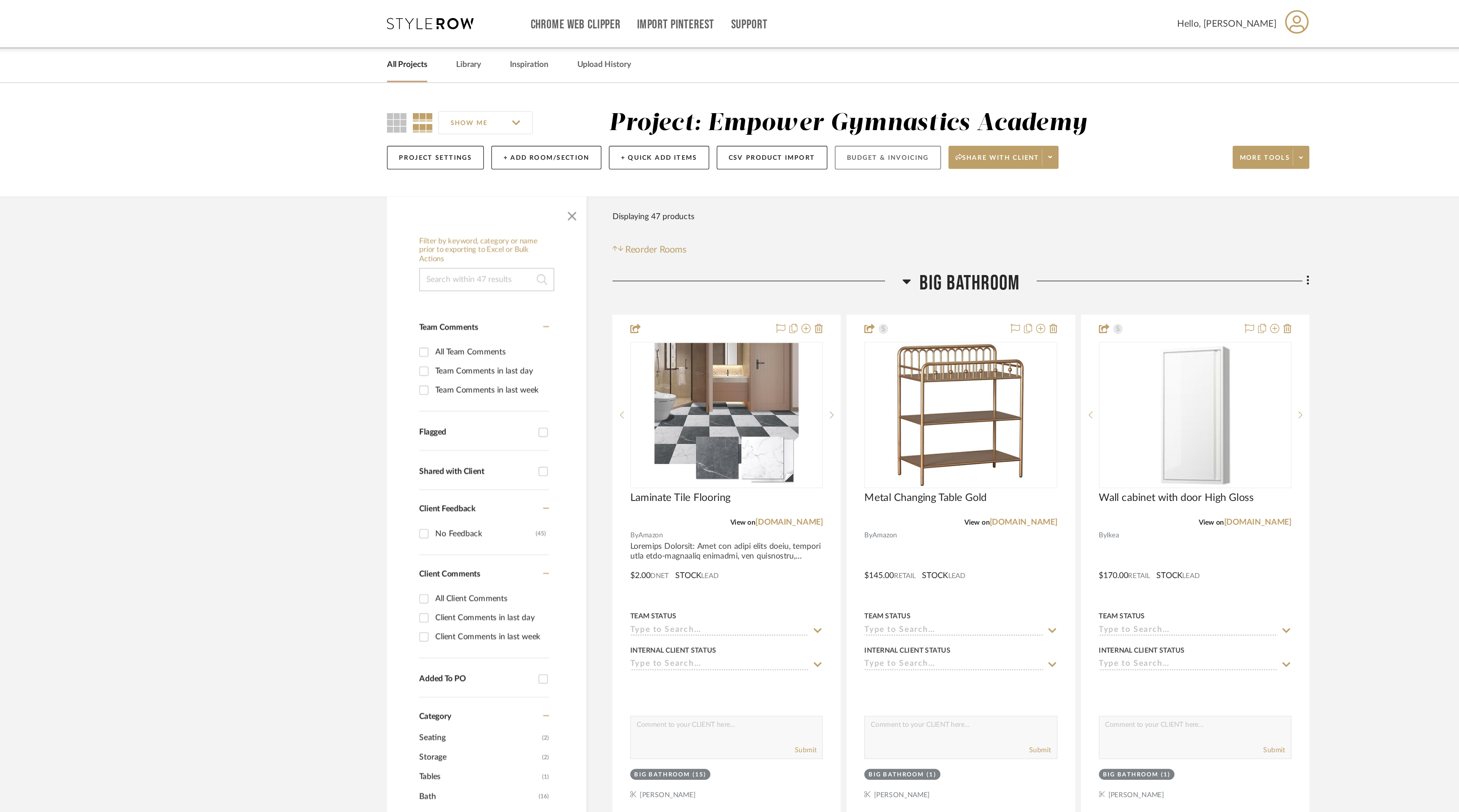
click at [756, 118] on button "Budget & Invoicing" at bounding box center [758, 116] width 78 height 18
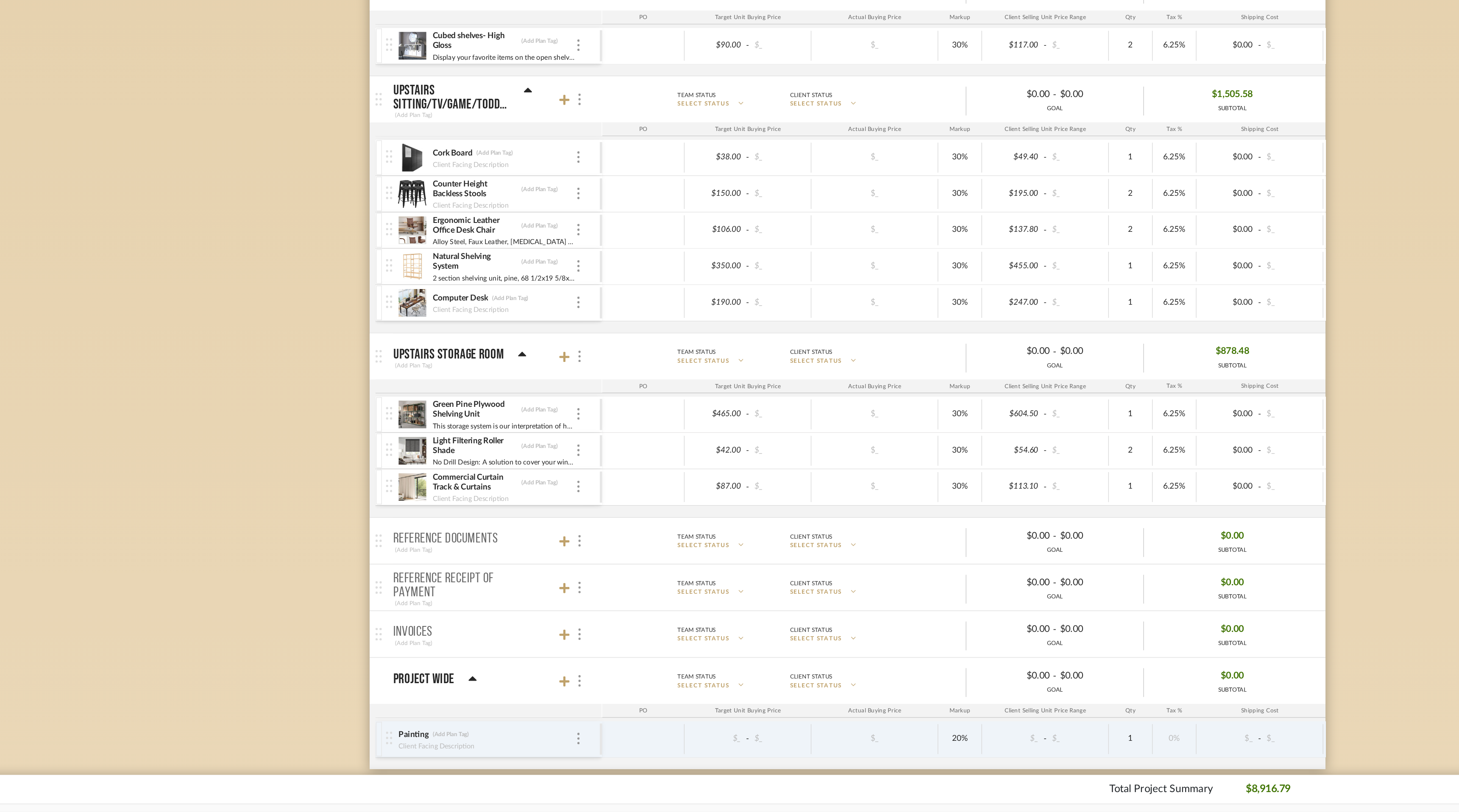
scroll to position [1499, 0]
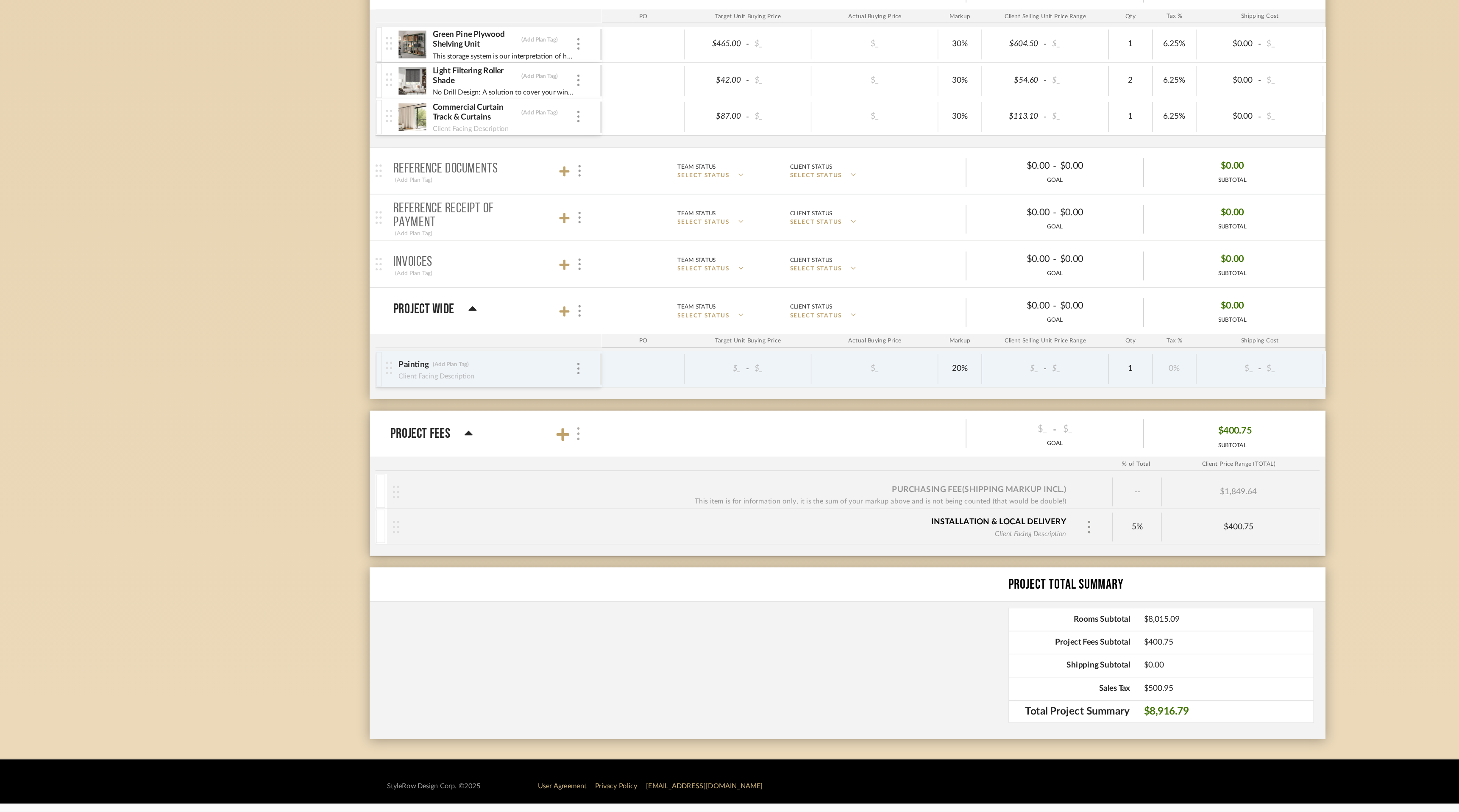
click at [533, 533] on img at bounding box center [531, 533] width 4 height 9
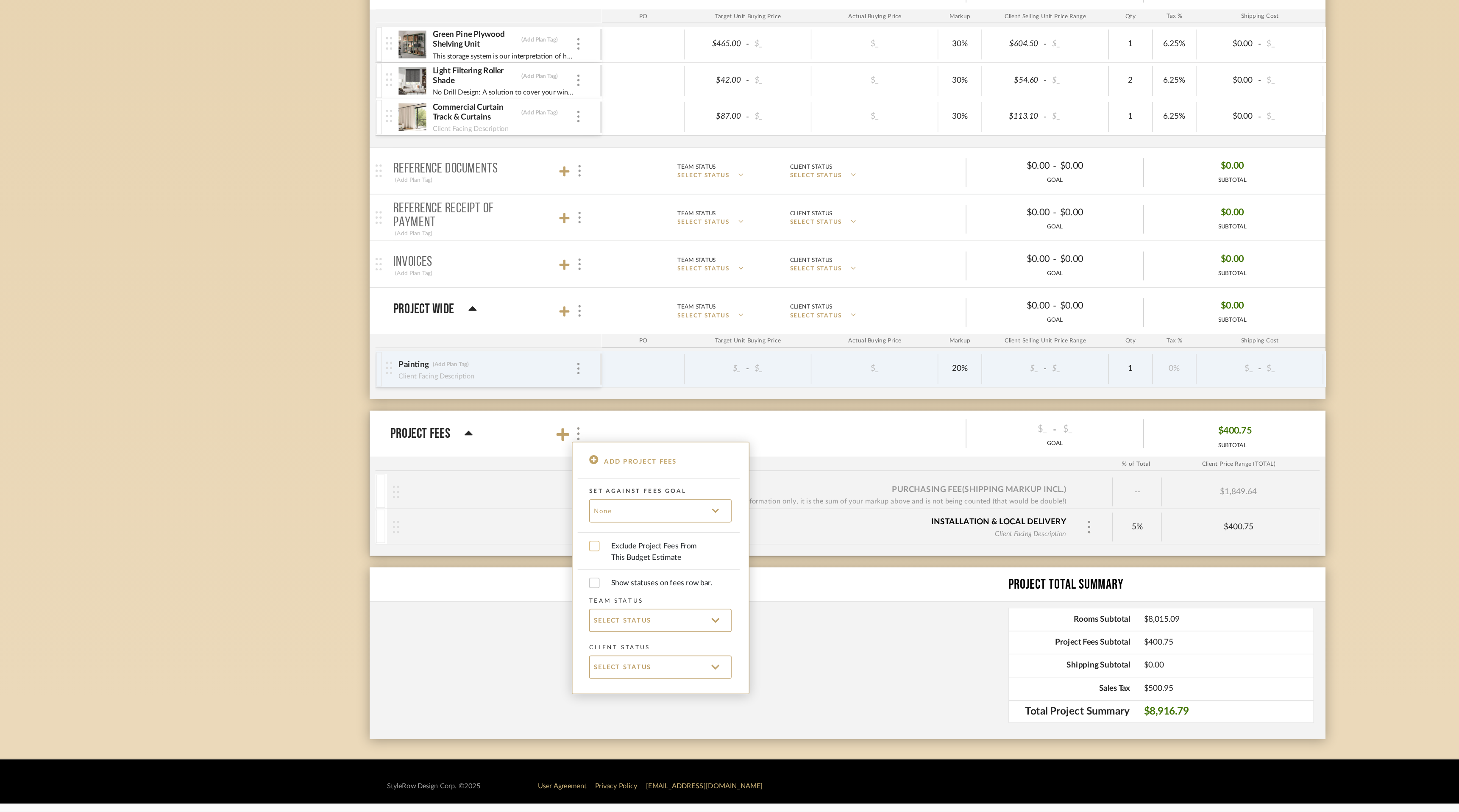
click at [543, 615] on input "Exclude Project Fees From This Budget Estimate" at bounding box center [543, 616] width 7 height 7
checkbox input "true"
checkbox input "false"
click at [272, 561] on div at bounding box center [730, 406] width 1459 height 812
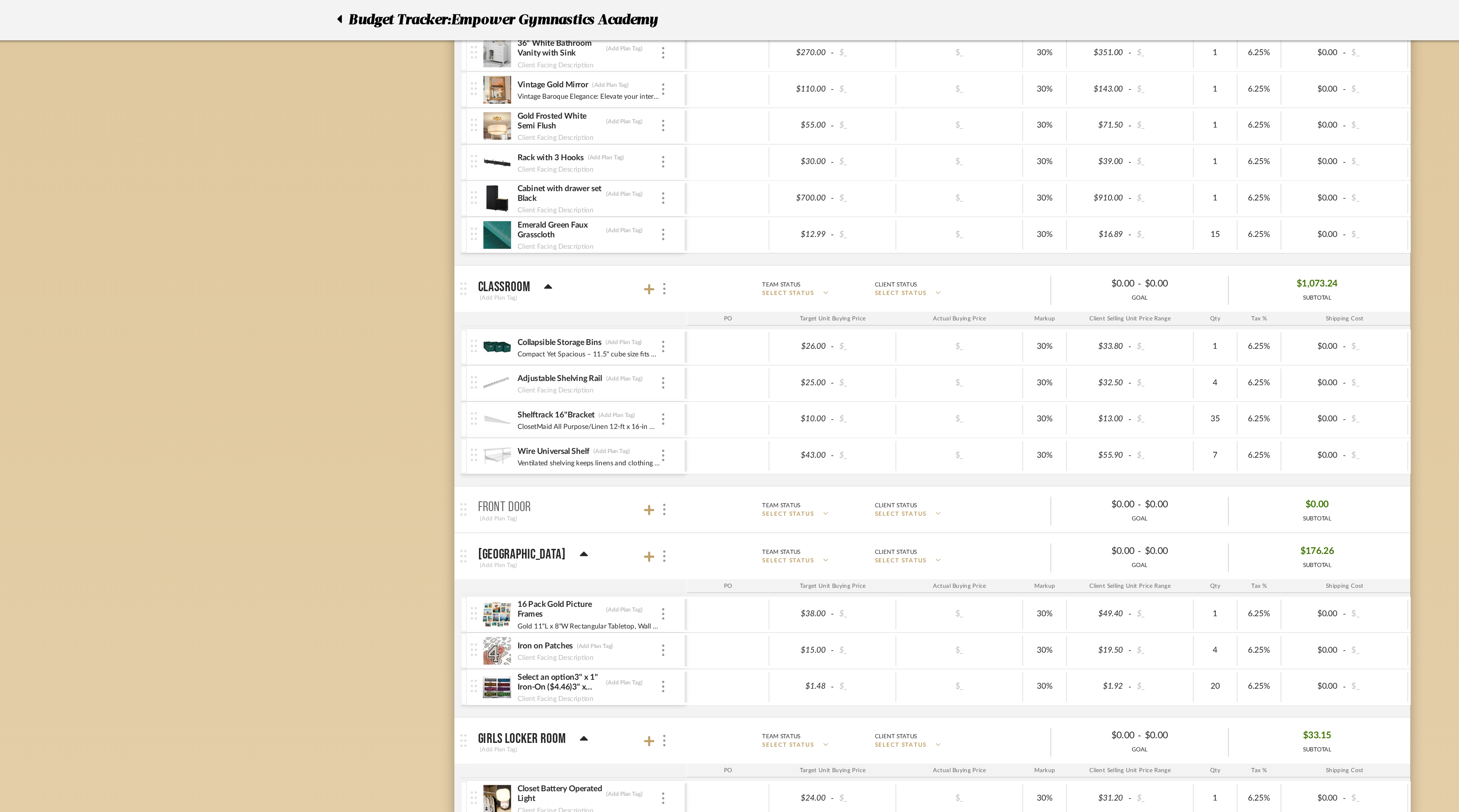
scroll to position [0, 0]
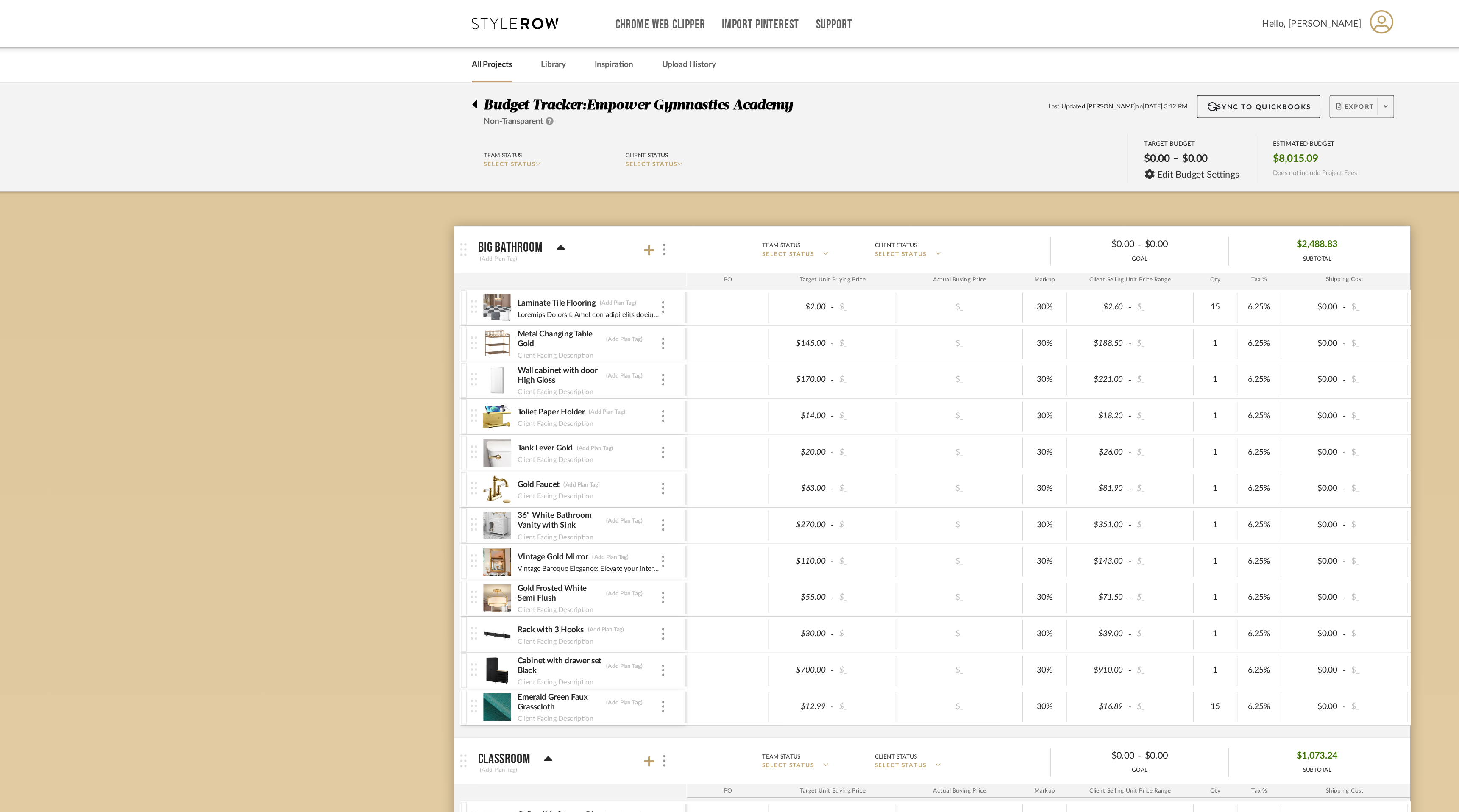
click at [1063, 77] on icon at bounding box center [1062, 78] width 3 height 5
click at [1054, 102] on span "Export PDF" at bounding box center [1060, 102] width 64 height 7
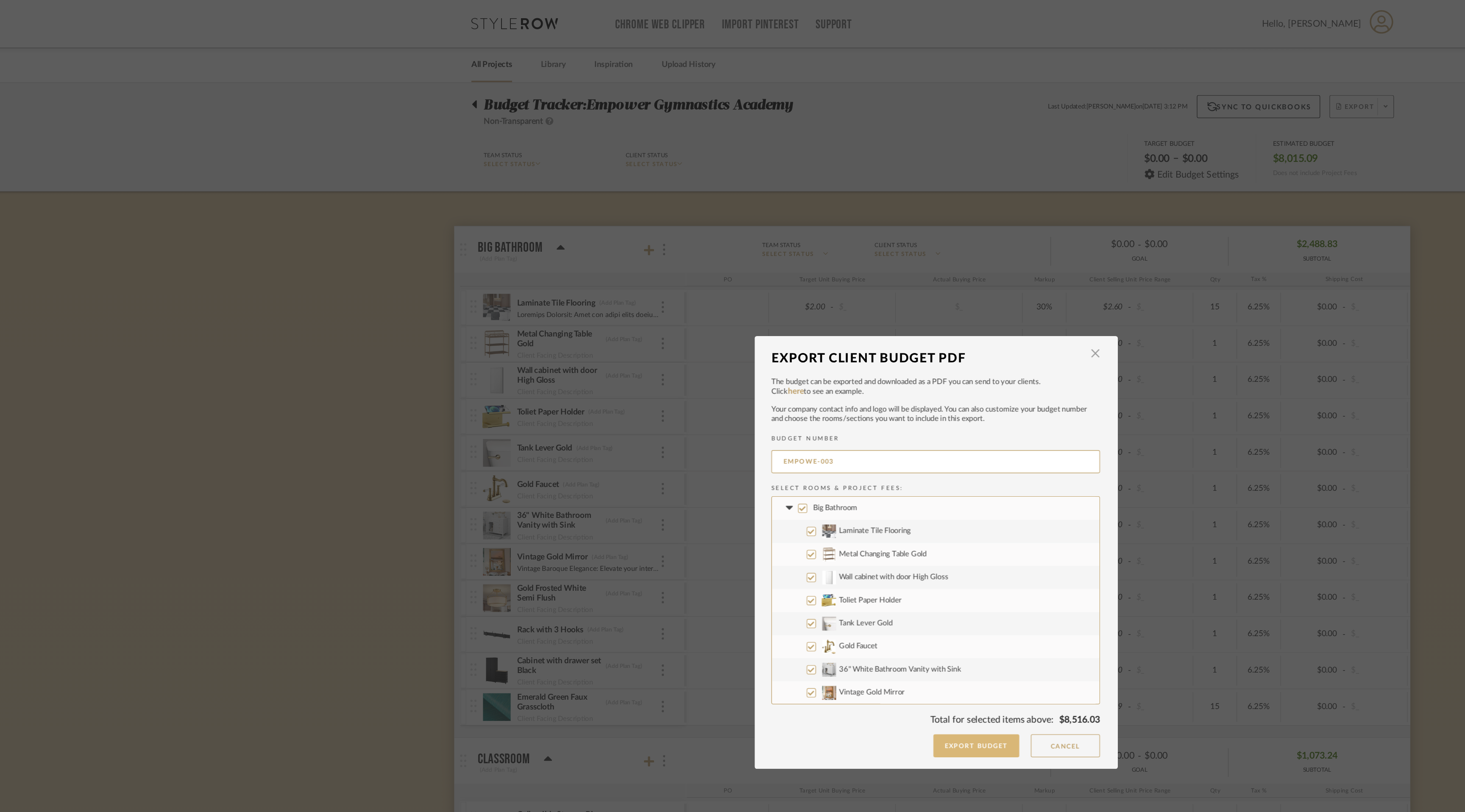
click at [765, 549] on button "Export Budget" at bounding box center [762, 549] width 64 height 17
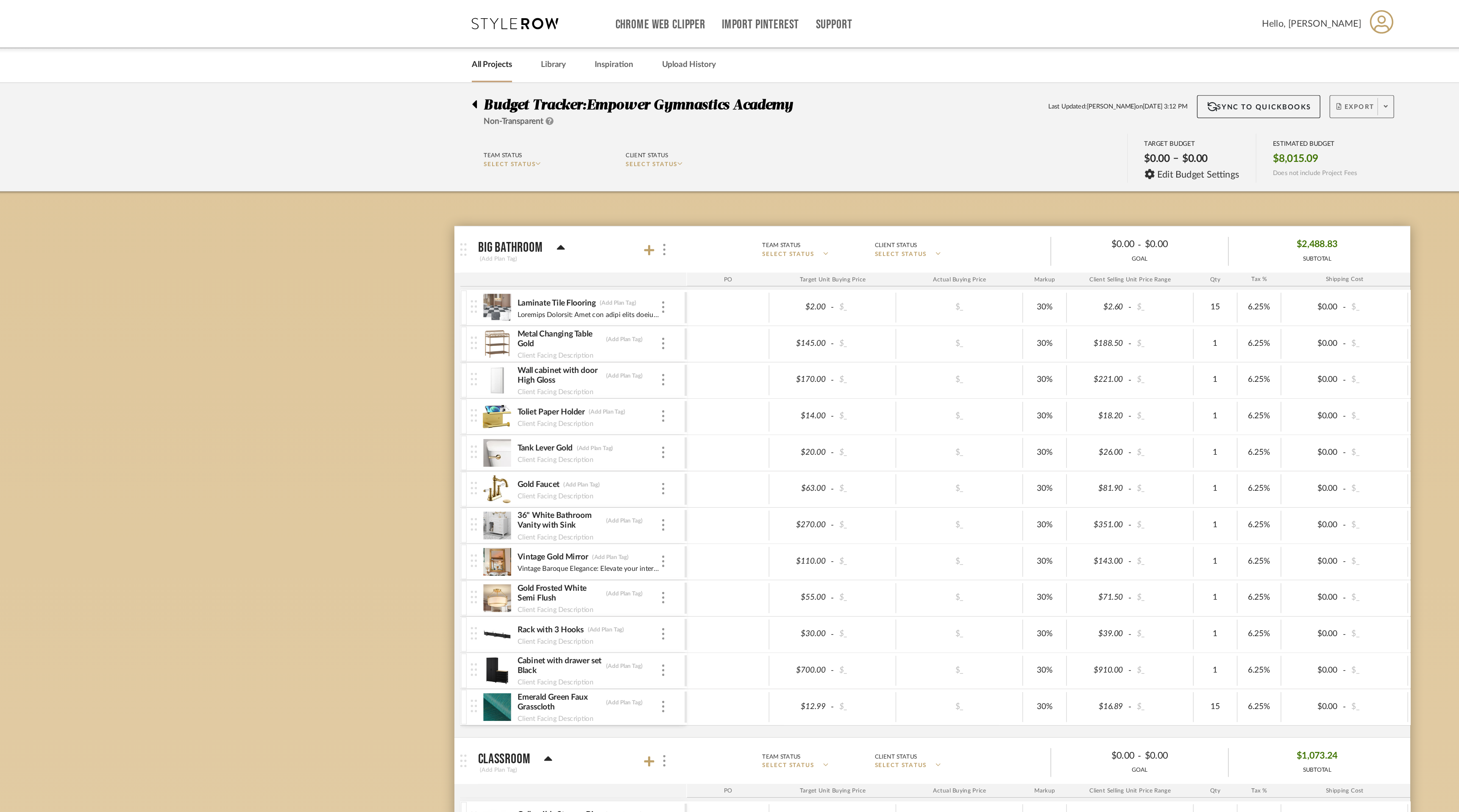
click at [396, 77] on div at bounding box center [395, 75] width 9 height 10
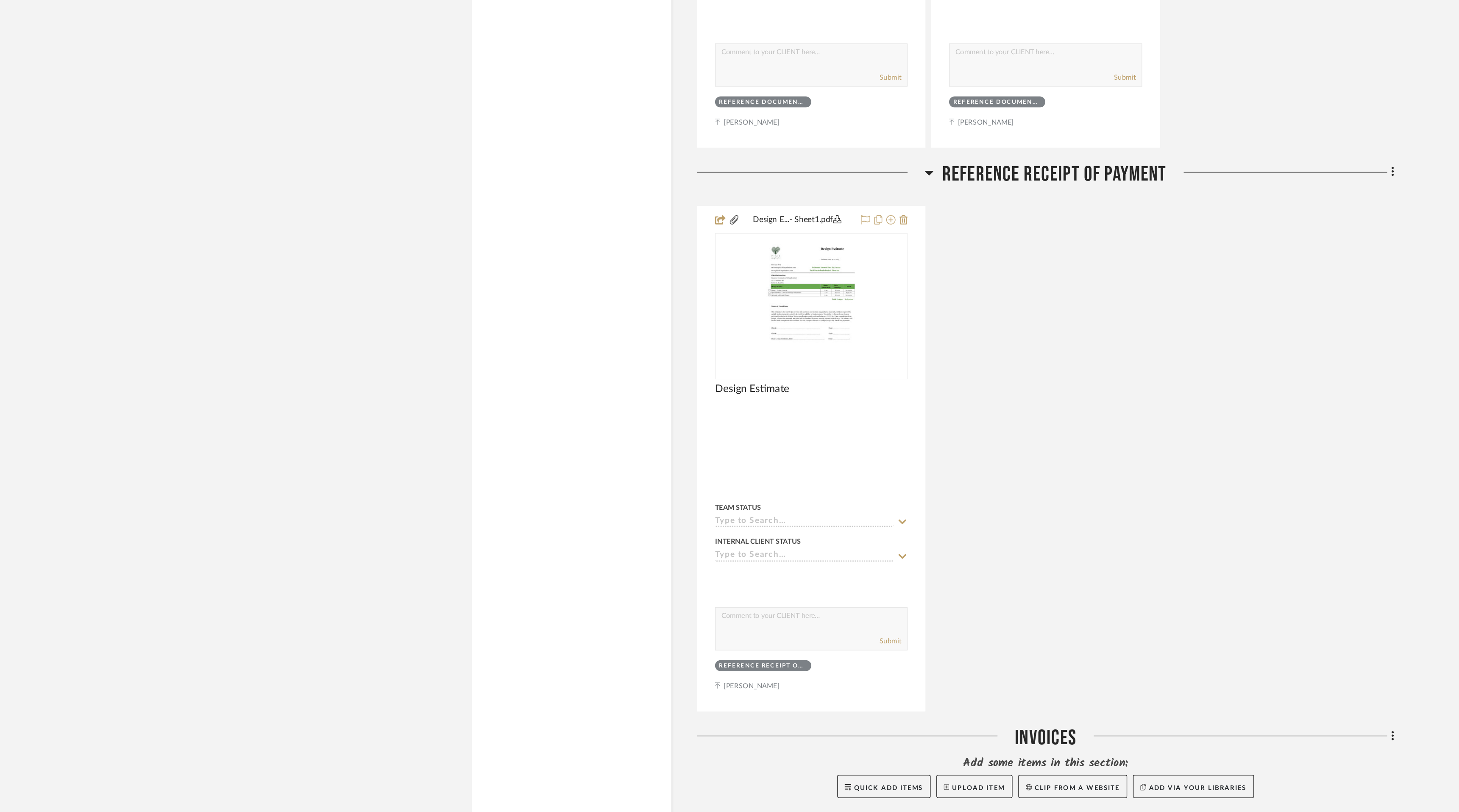
scroll to position [6870, 0]
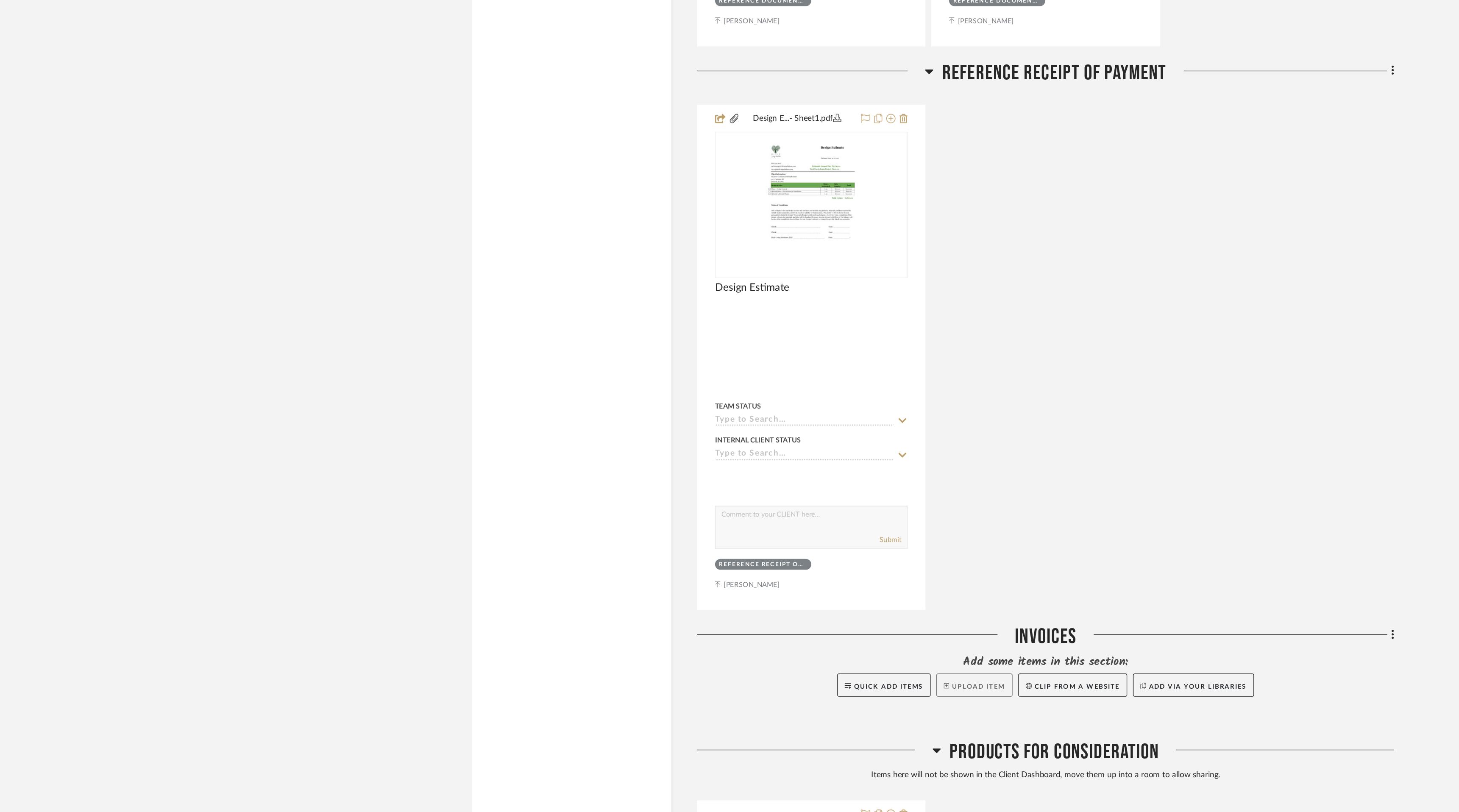
click at [755, 722] on button "Upload Item" at bounding box center [760, 718] width 56 height 17
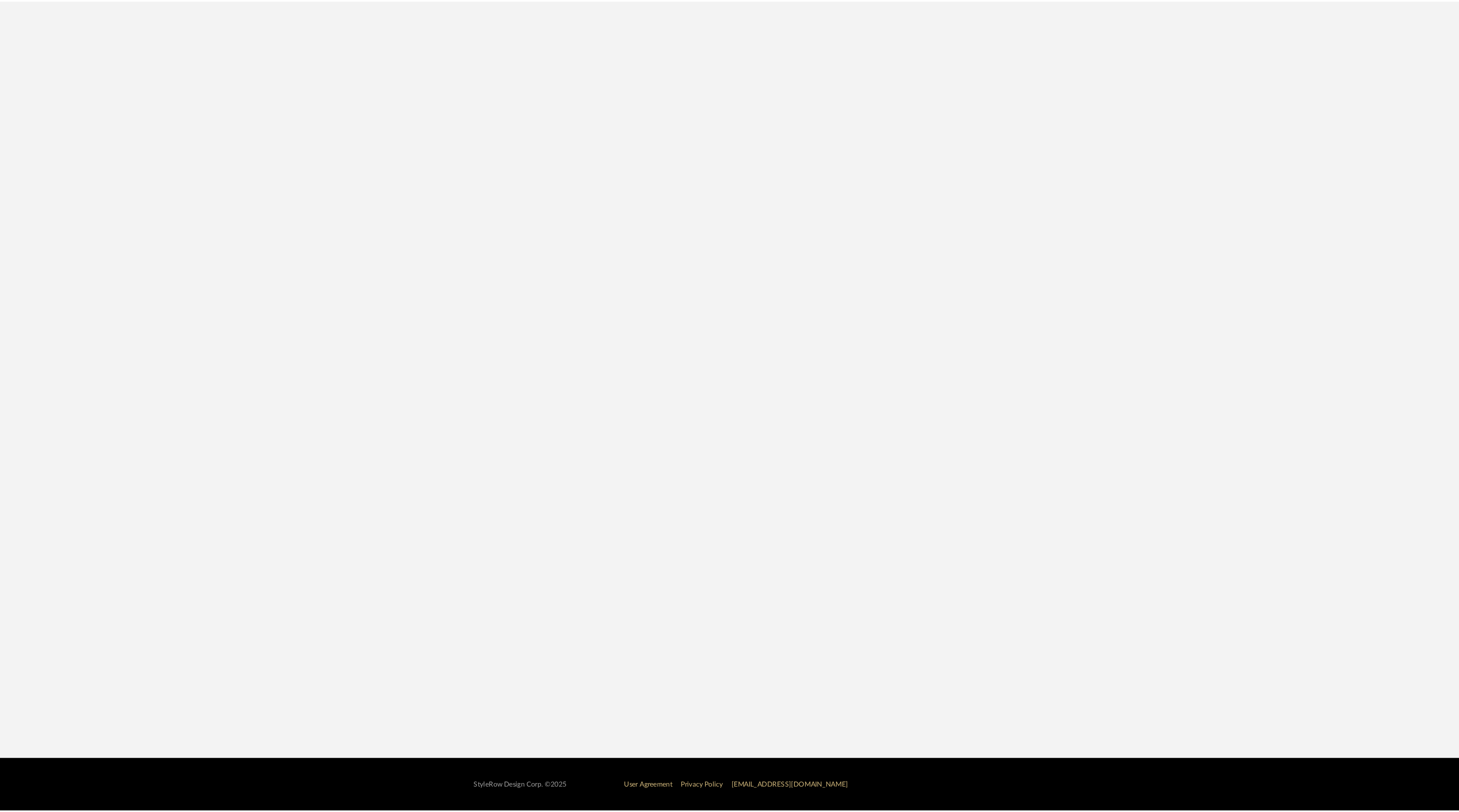
scroll to position [69, 0]
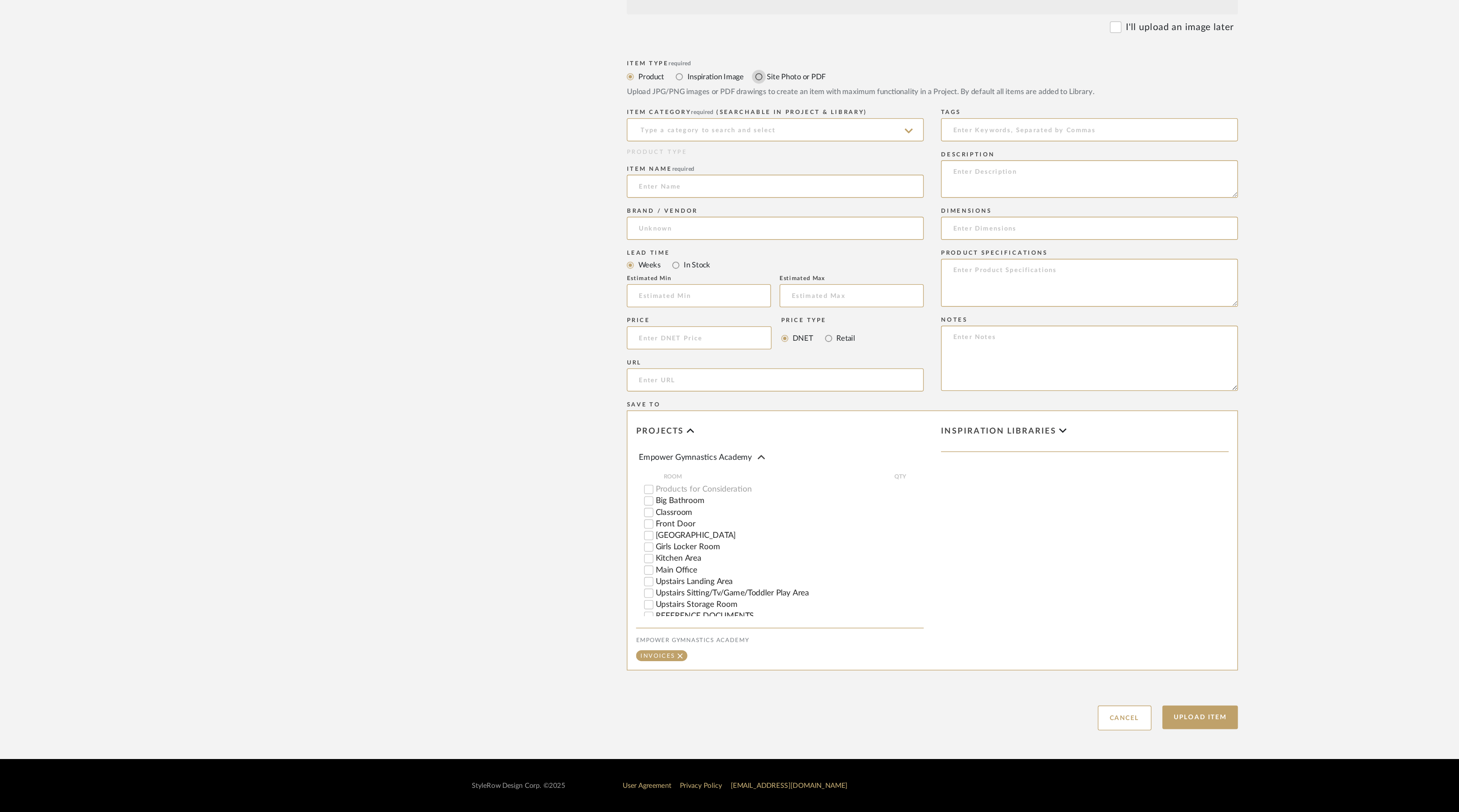
click at [603, 270] on input "Site Photo or PDF" at bounding box center [602, 271] width 10 height 10
radio input "true"
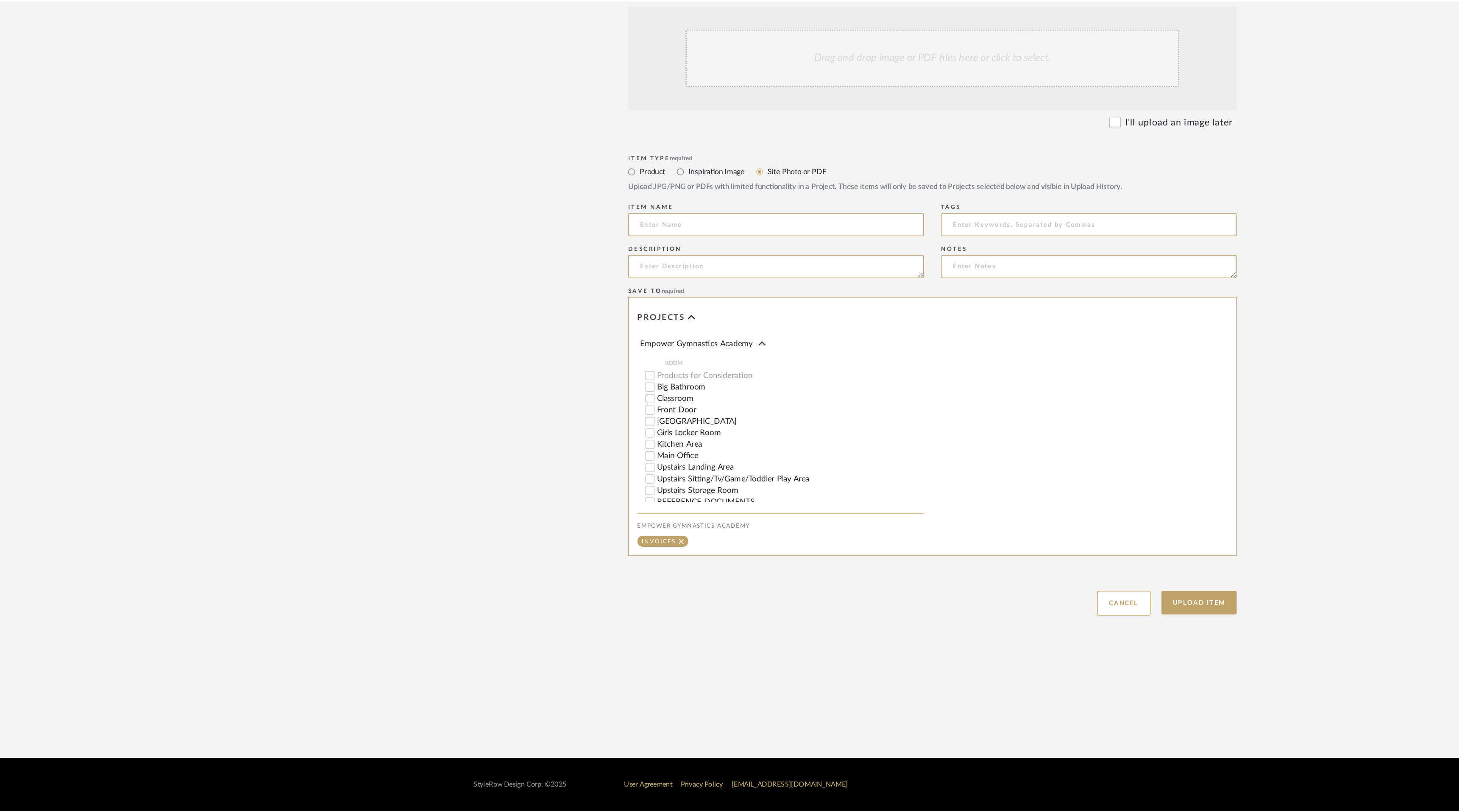
scroll to position [0, 0]
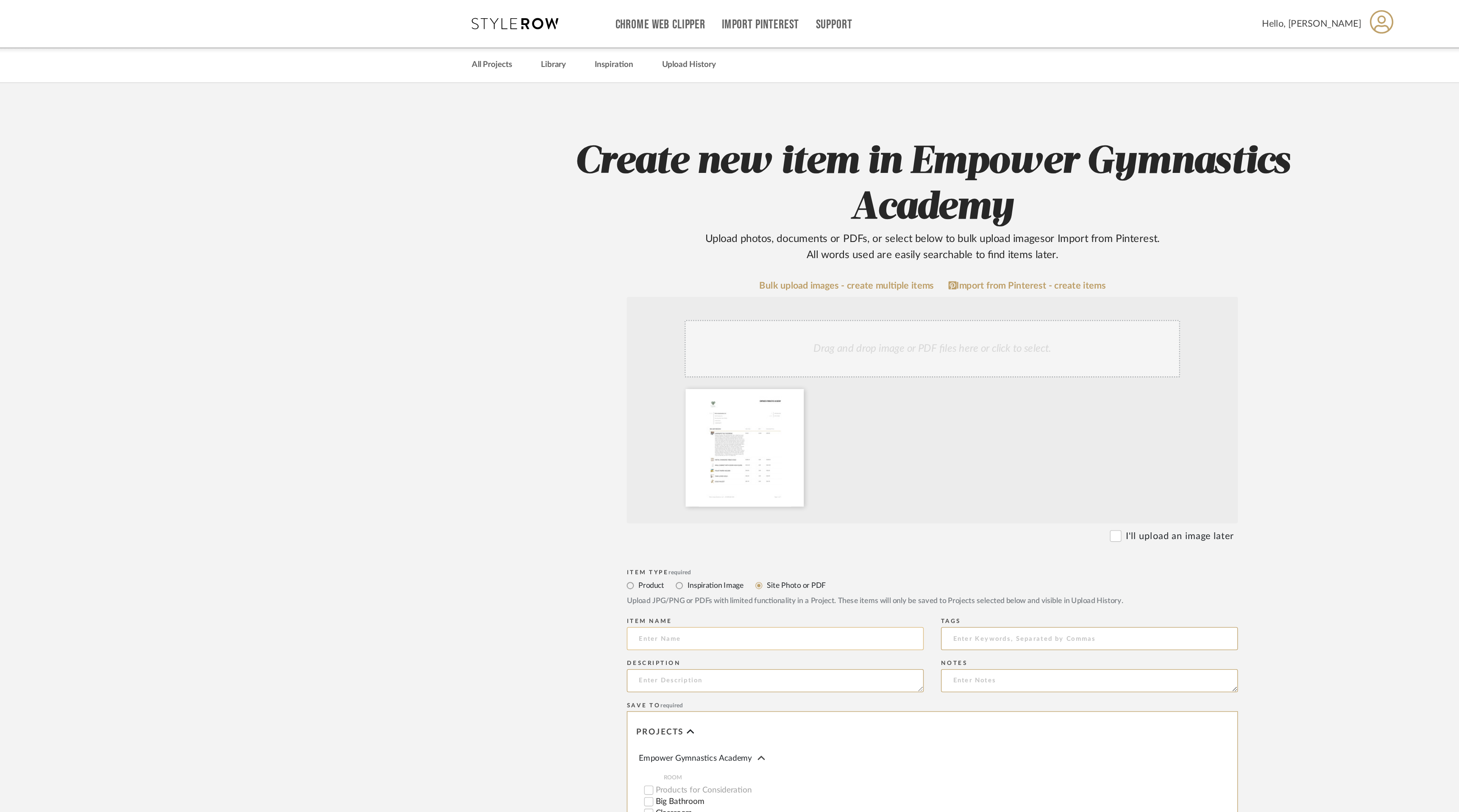
click at [549, 469] on input at bounding box center [614, 470] width 218 height 17
type input "Overall Estimate"
click at [528, 504] on textarea at bounding box center [614, 500] width 218 height 17
click at [565, 499] on textarea "Materials, Labor & Design Fees will be" at bounding box center [614, 500] width 218 height 17
click at [581, 502] on textarea "Materials, Labor, Design Fees will be" at bounding box center [614, 500] width 218 height 17
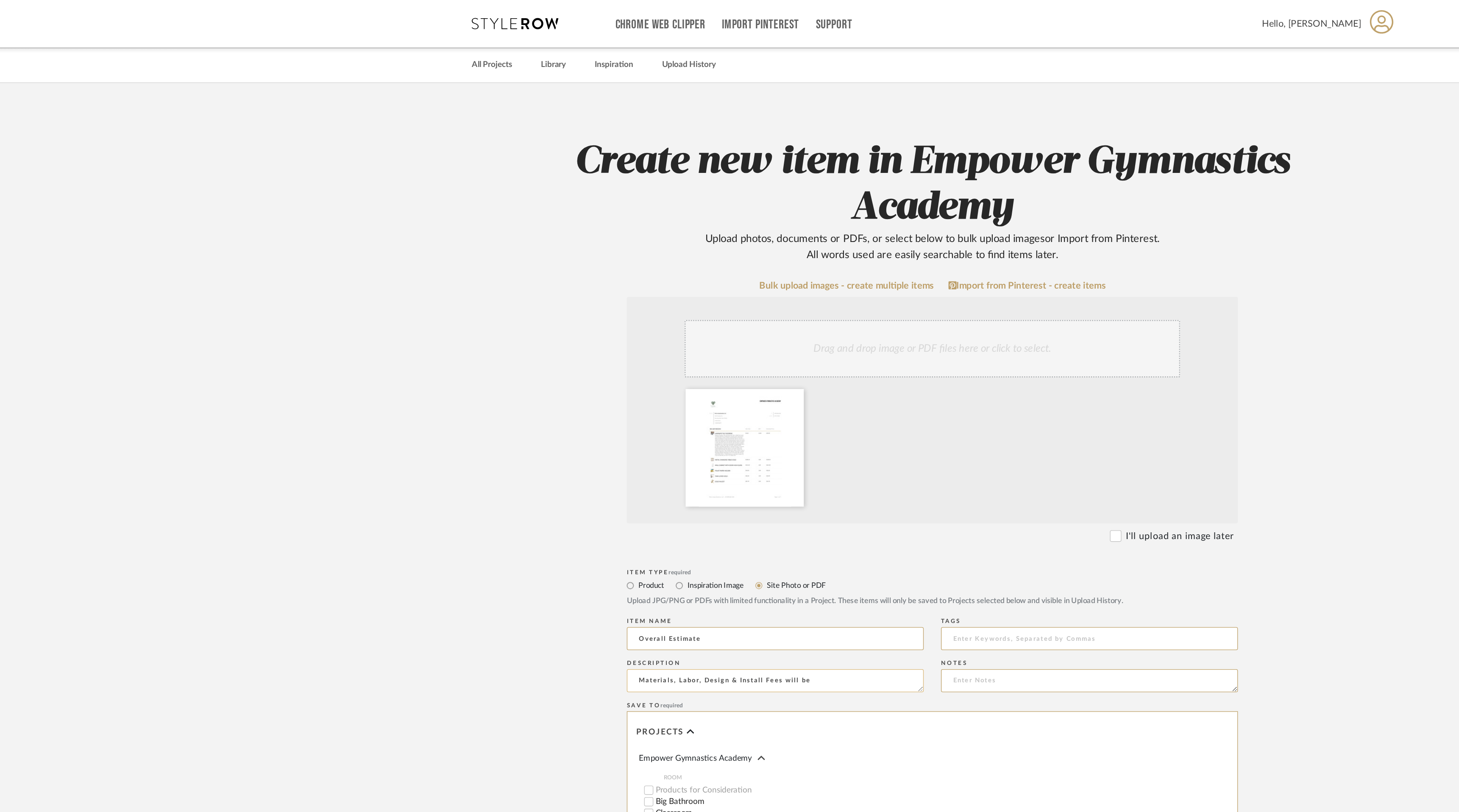
click at [651, 506] on textarea "Materials, Labor, Design & Install Fees will be" at bounding box center [614, 500] width 218 height 17
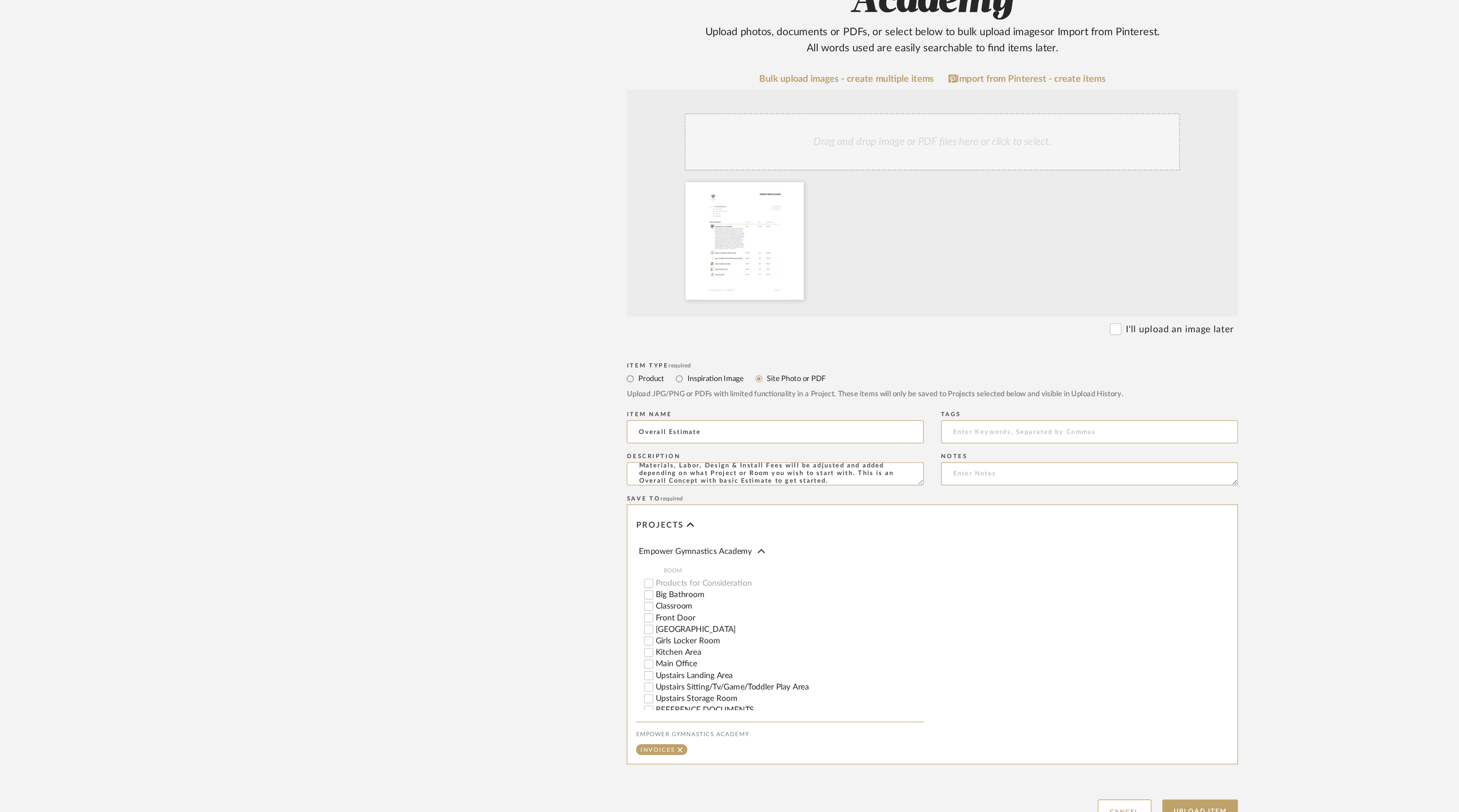
scroll to position [6, 0]
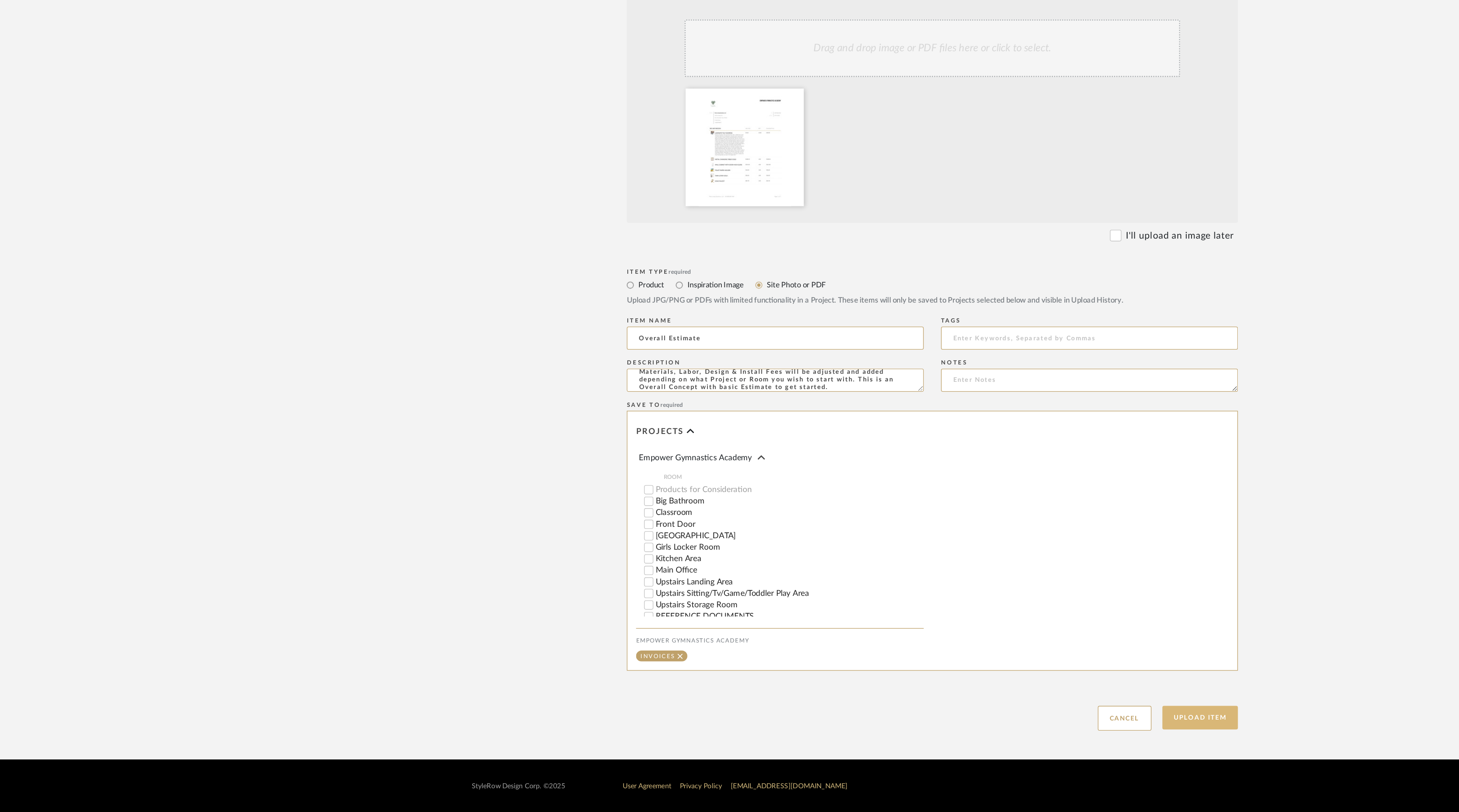
type textarea "Materials, Labor, Design & Install Fees will be adjusted and added depending on…"
click at [932, 740] on button "Upload Item" at bounding box center [926, 742] width 56 height 18
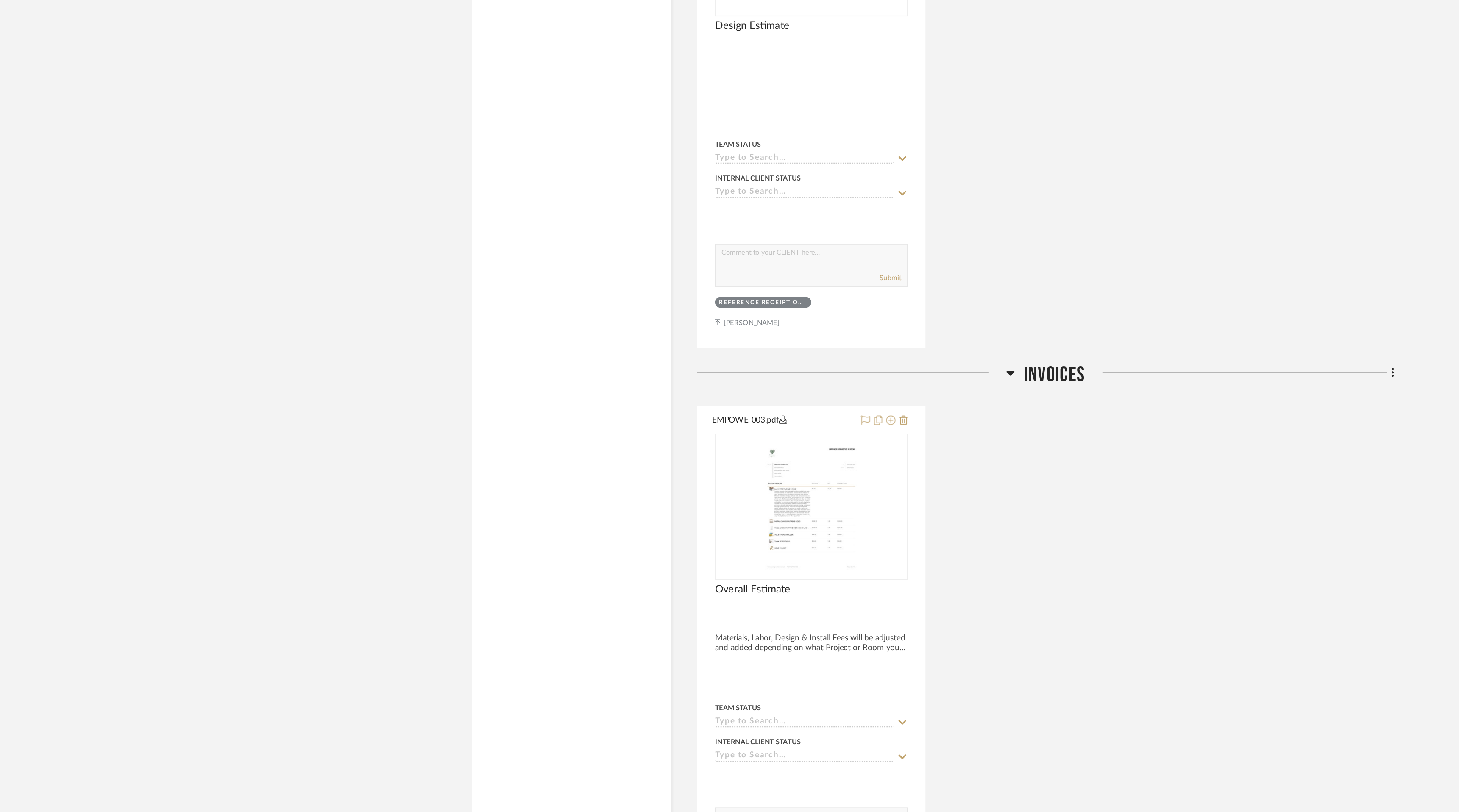
scroll to position [7317, 0]
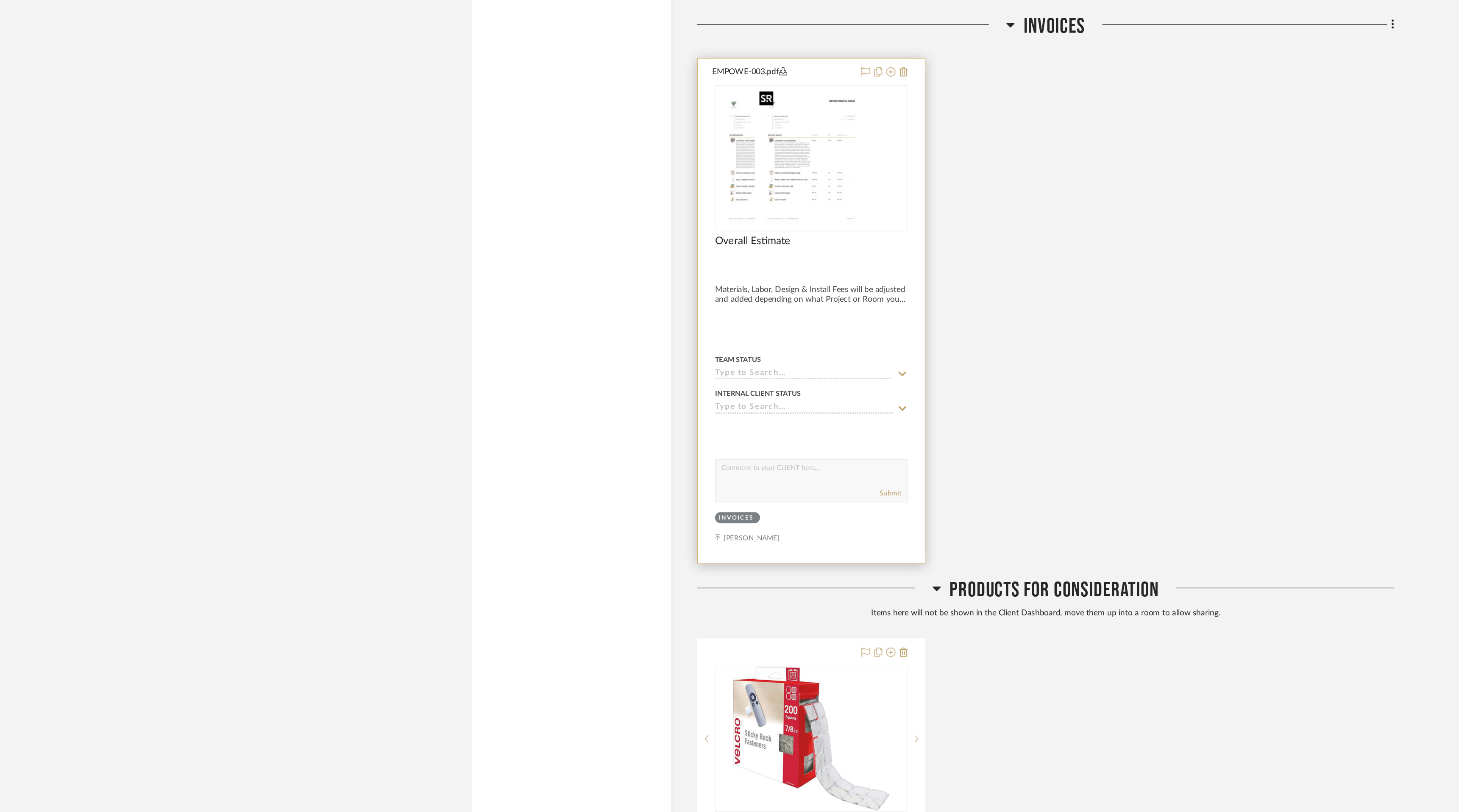
click at [648, 353] on div at bounding box center [640, 330] width 142 height 107
click at [662, 359] on img "0" at bounding box center [640, 331] width 83 height 106
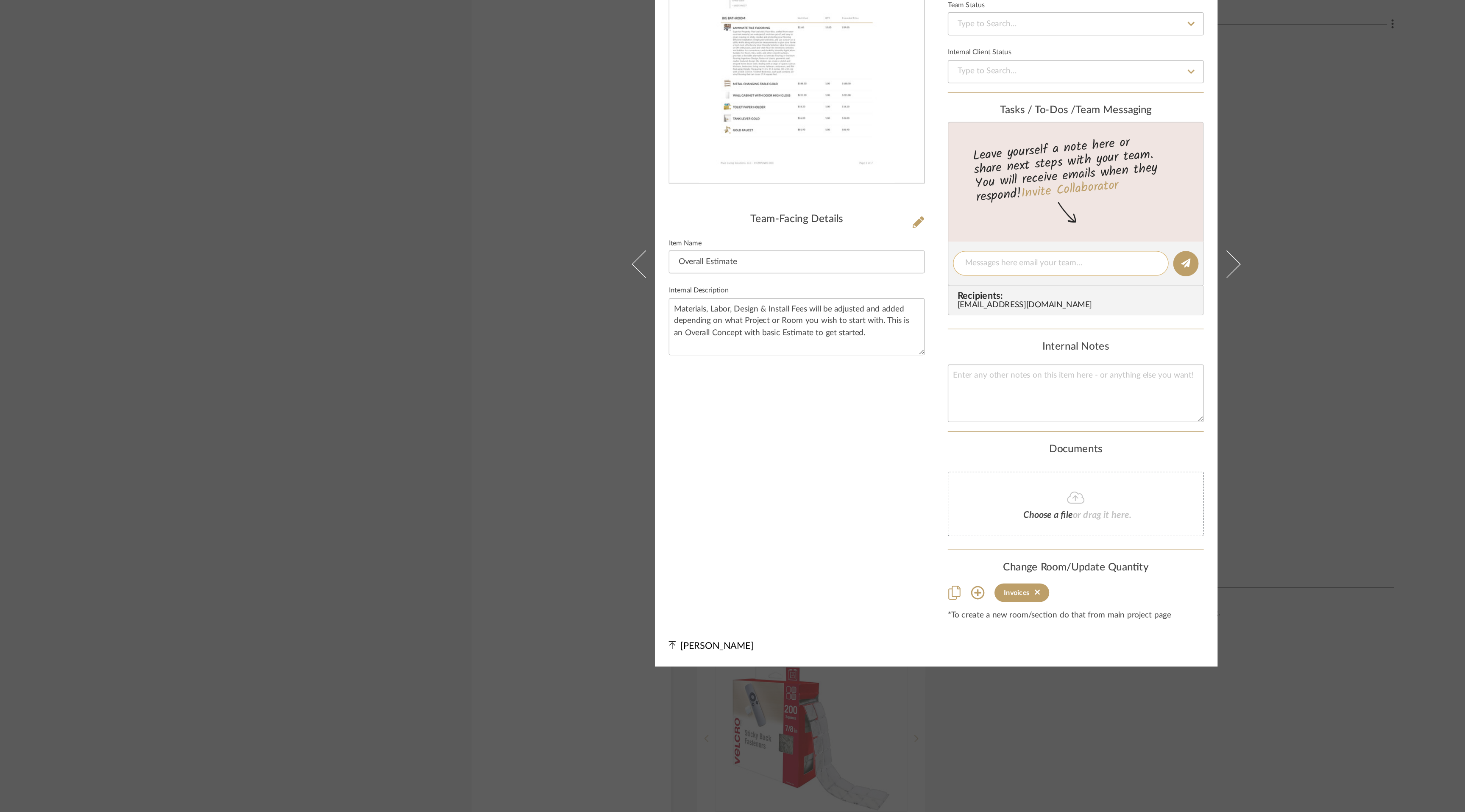
scroll to position [0, 0]
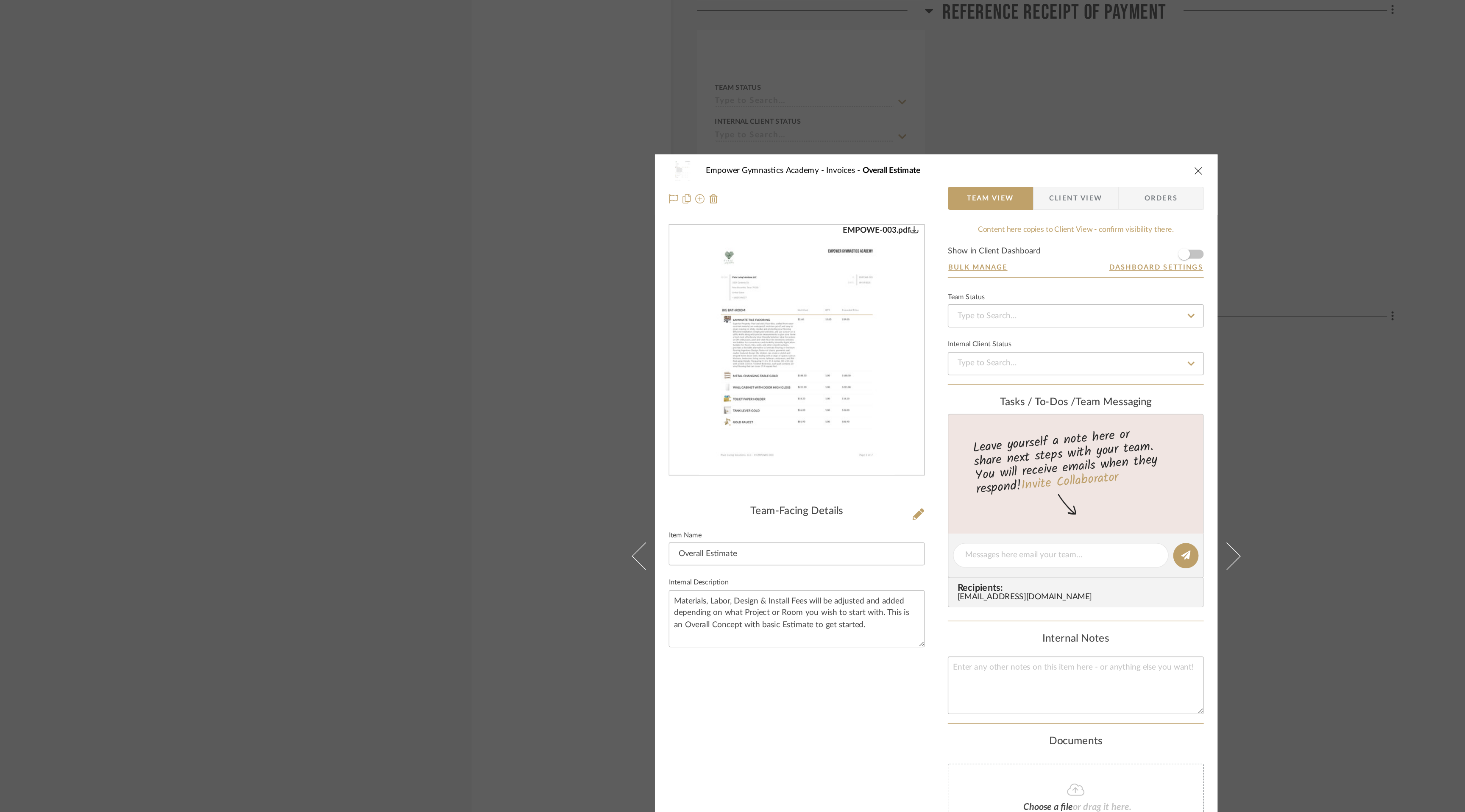
click at [922, 185] on form "Show in Client Dashboard Bulk Manage Dashboard Settings" at bounding box center [835, 193] width 188 height 22
click at [918, 189] on span "button" at bounding box center [914, 187] width 19 height 19
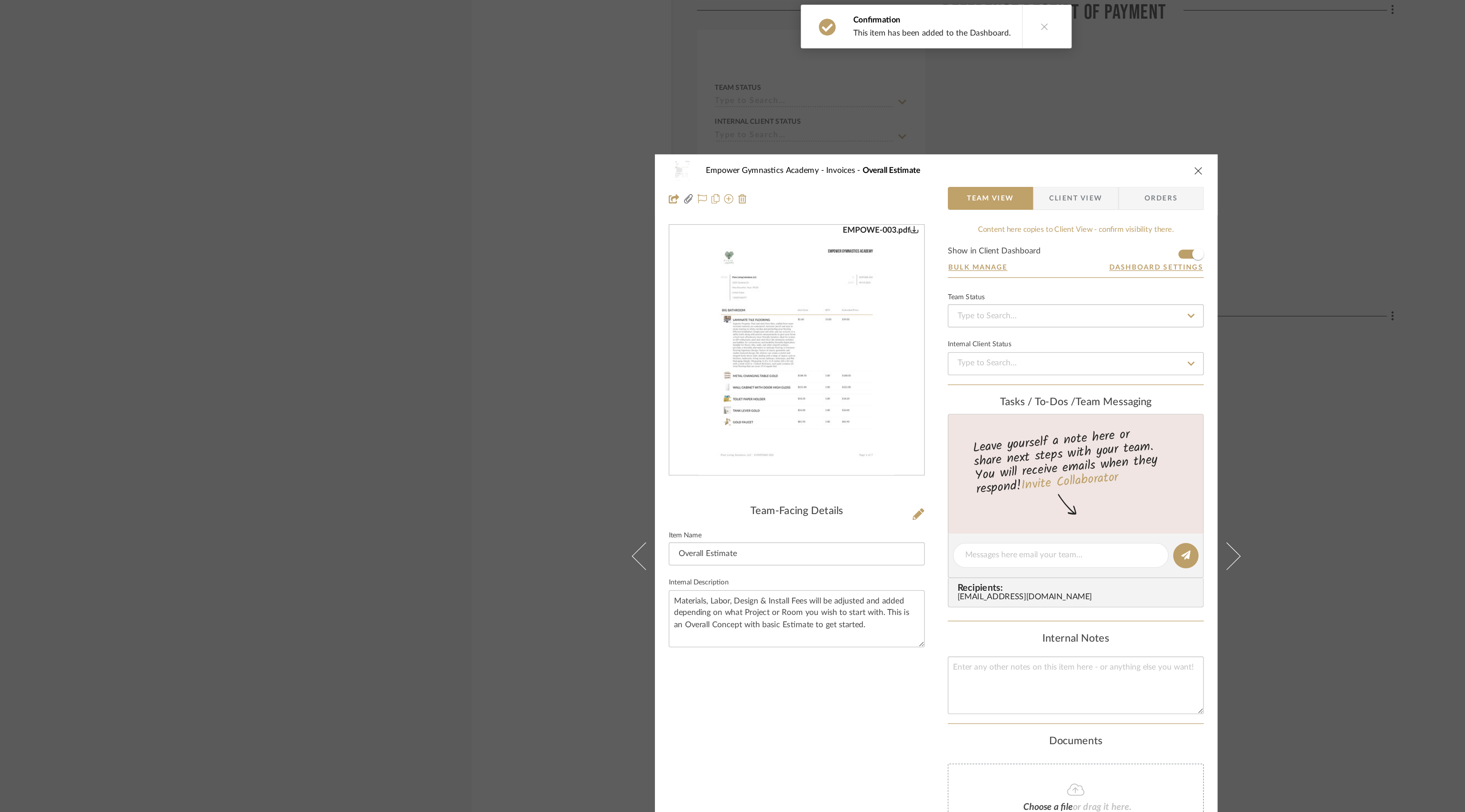
click at [924, 124] on icon "close" at bounding box center [925, 126] width 7 height 7
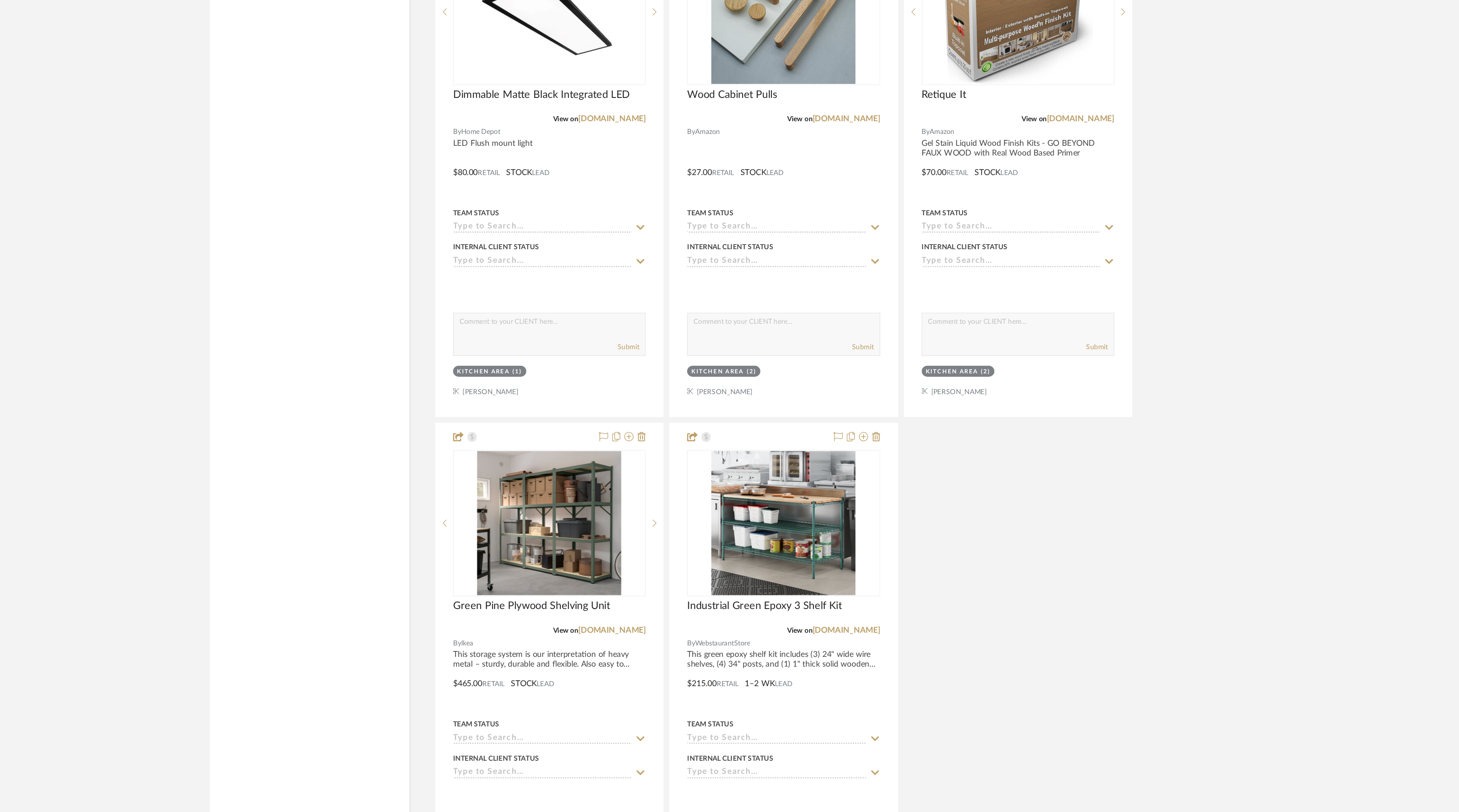
scroll to position [3655, 0]
